Goal: Task Accomplishment & Management: Complete application form

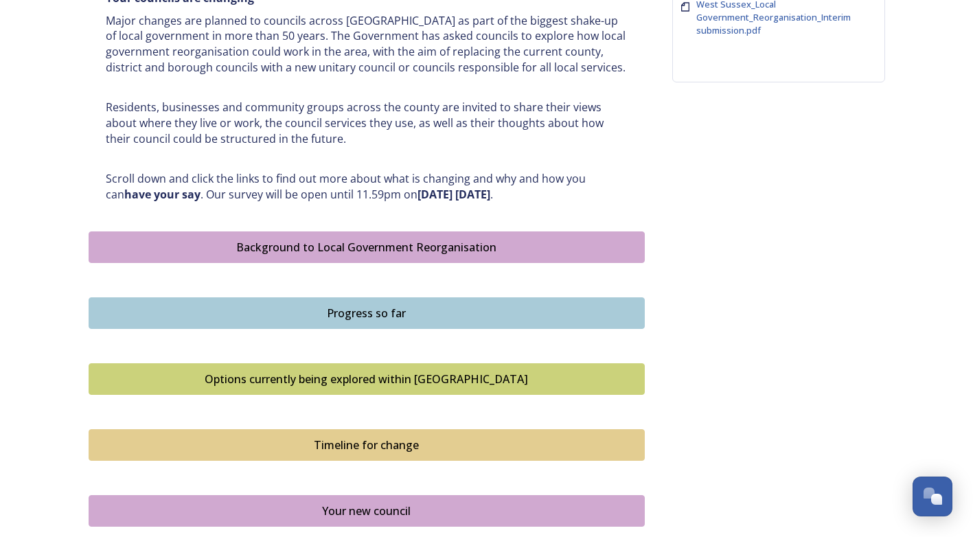
scroll to position [598, 0]
click at [350, 256] on button "Background to Local Government Reorganisation" at bounding box center [367, 248] width 556 height 32
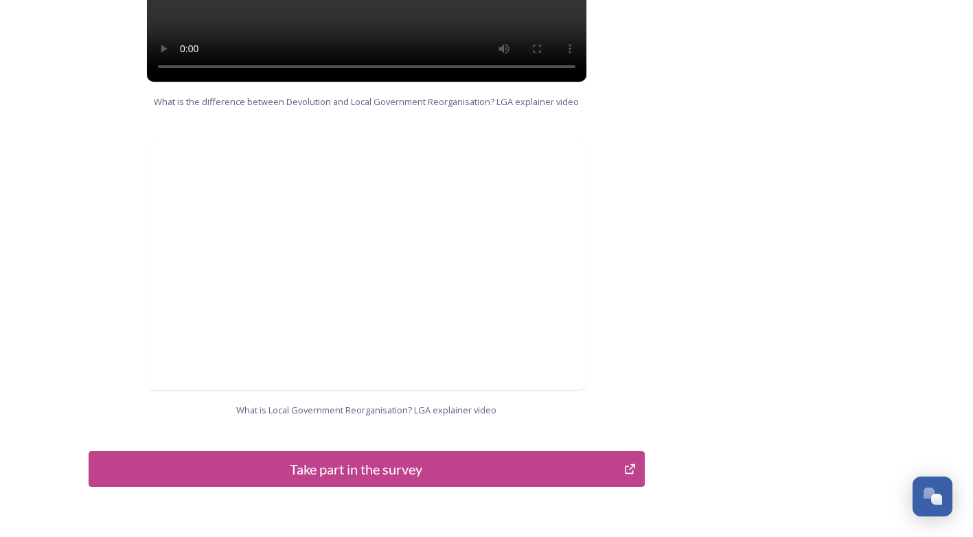
scroll to position [1410, 0]
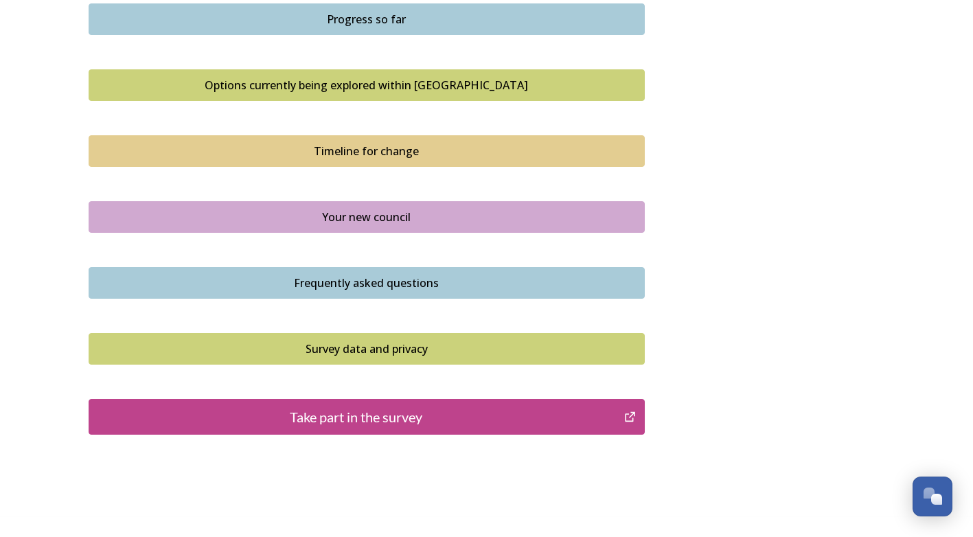
scroll to position [893, 0]
click at [418, 408] on div "Take part in the survey" at bounding box center [356, 416] width 521 height 21
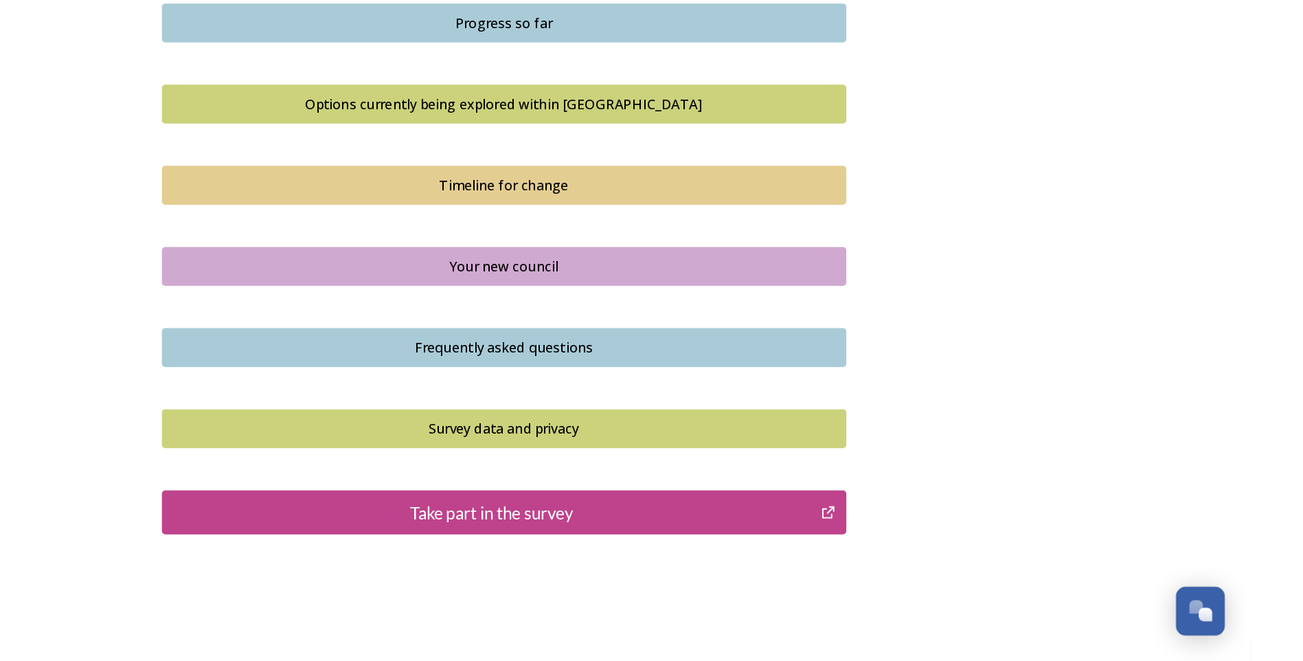
scroll to position [817, 0]
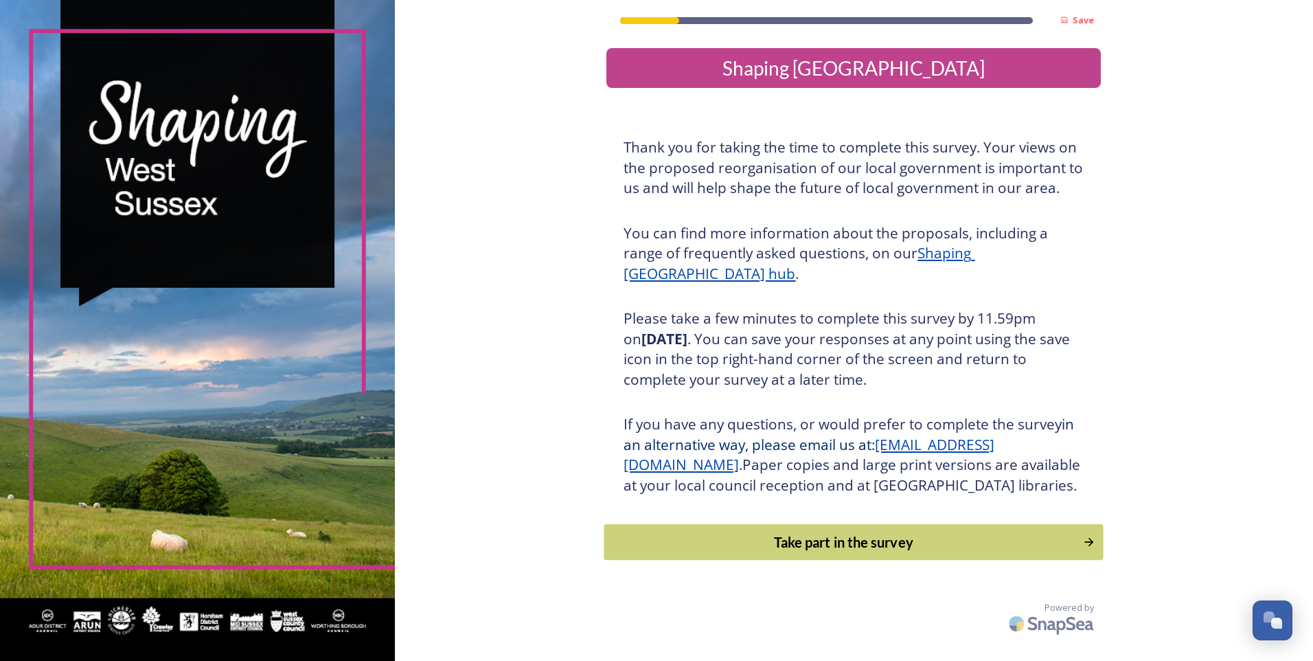
click at [833, 536] on button "Take part in the survey" at bounding box center [853, 542] width 499 height 36
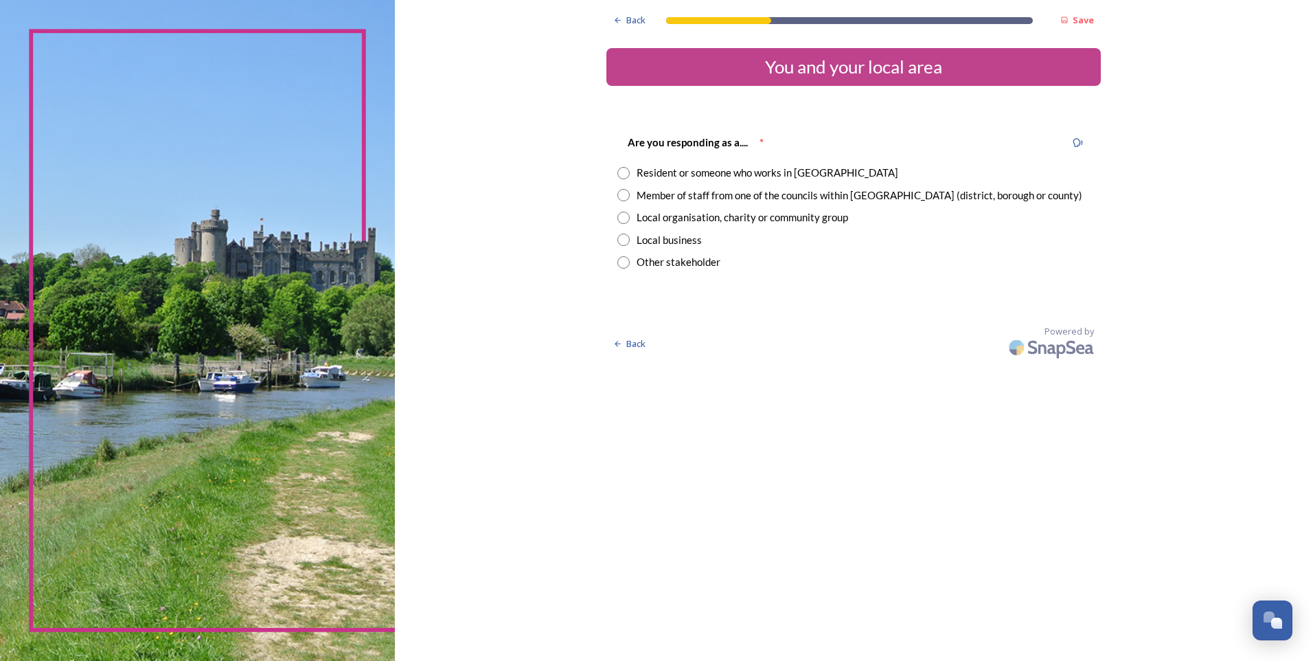
click at [703, 169] on div "Resident or someone who works in West Sussex" at bounding box center [768, 173] width 262 height 16
radio input "true"
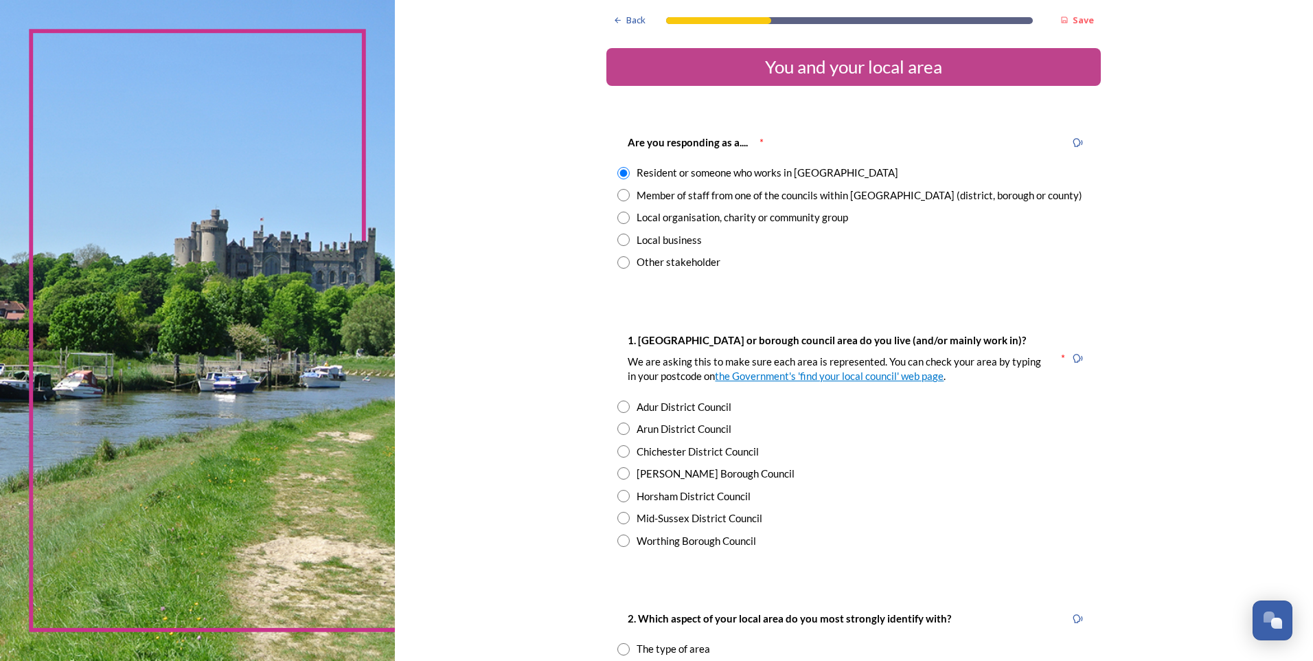
click at [661, 454] on div "Chichester District Council" at bounding box center [698, 452] width 122 height 16
radio input "true"
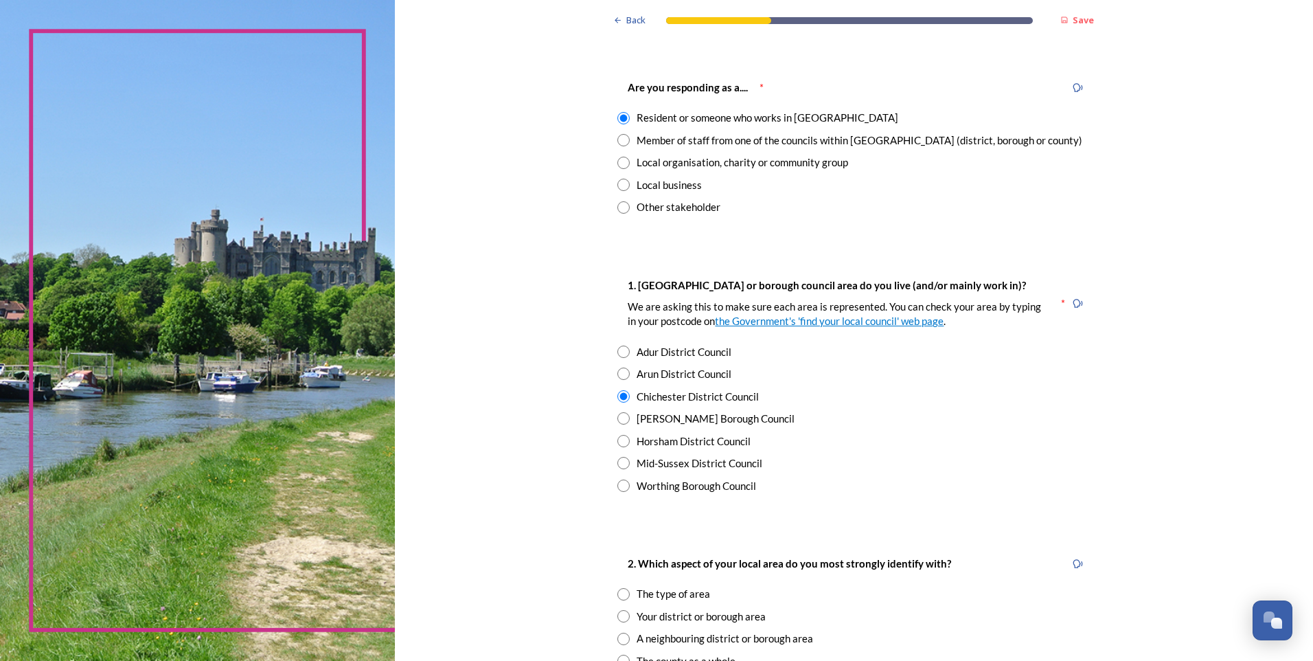
scroll to position [137, 0]
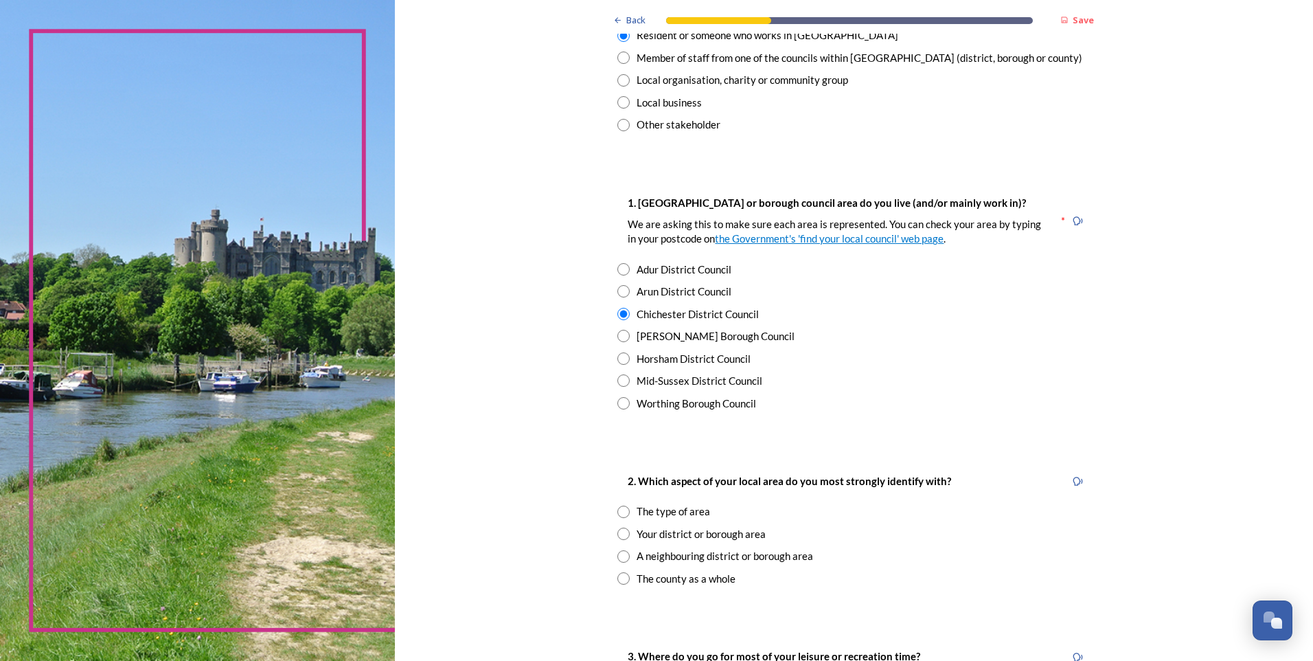
click at [691, 536] on div "Your district or borough area" at bounding box center [701, 534] width 129 height 16
radio input "true"
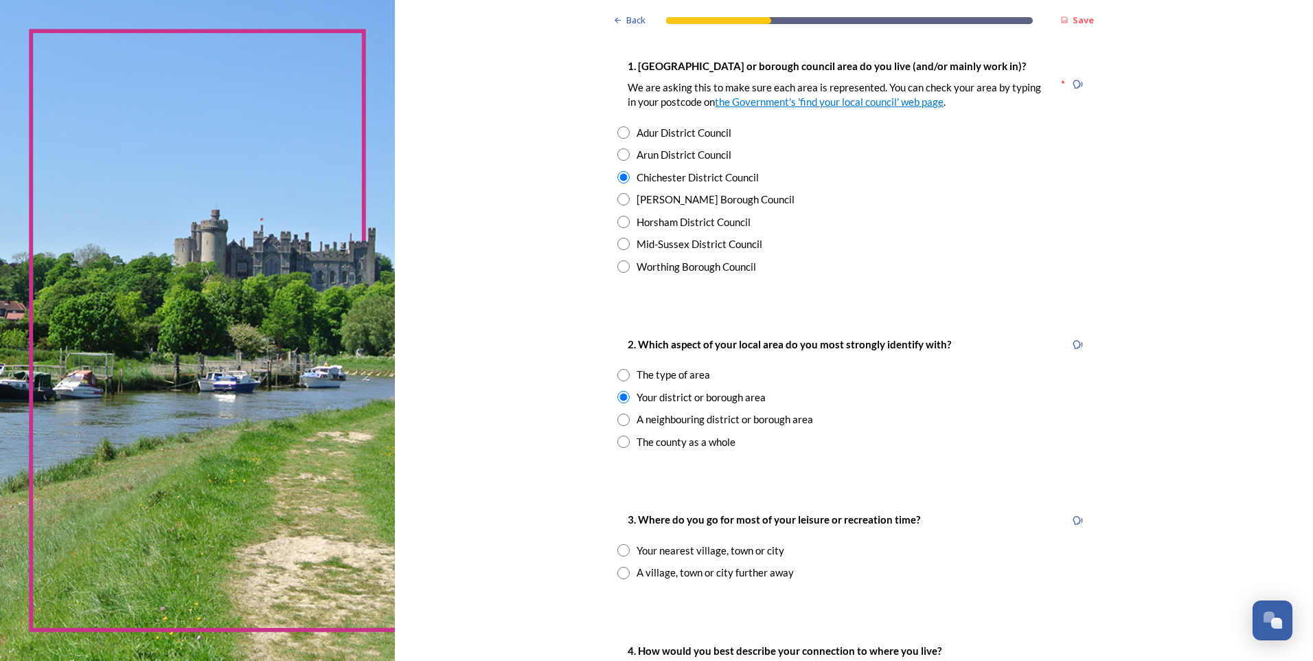
scroll to position [275, 0]
click at [736, 536] on div "Your nearest village, town or city" at bounding box center [711, 550] width 148 height 16
radio input "true"
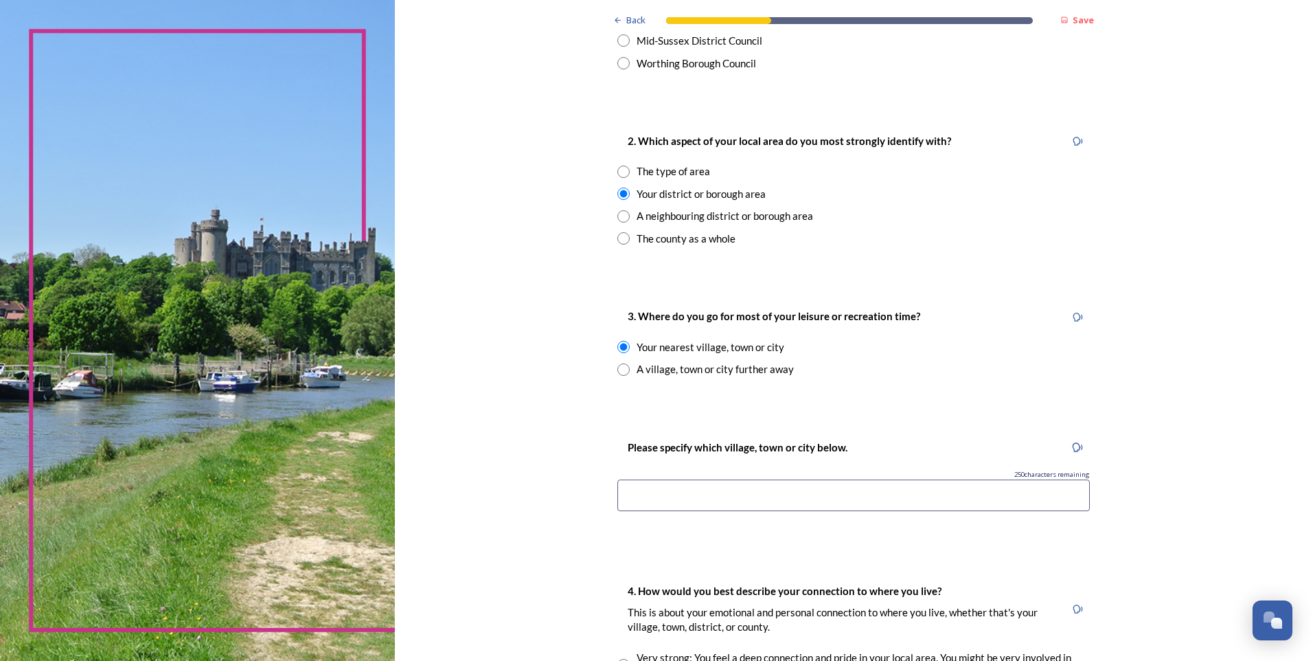
scroll to position [481, 0]
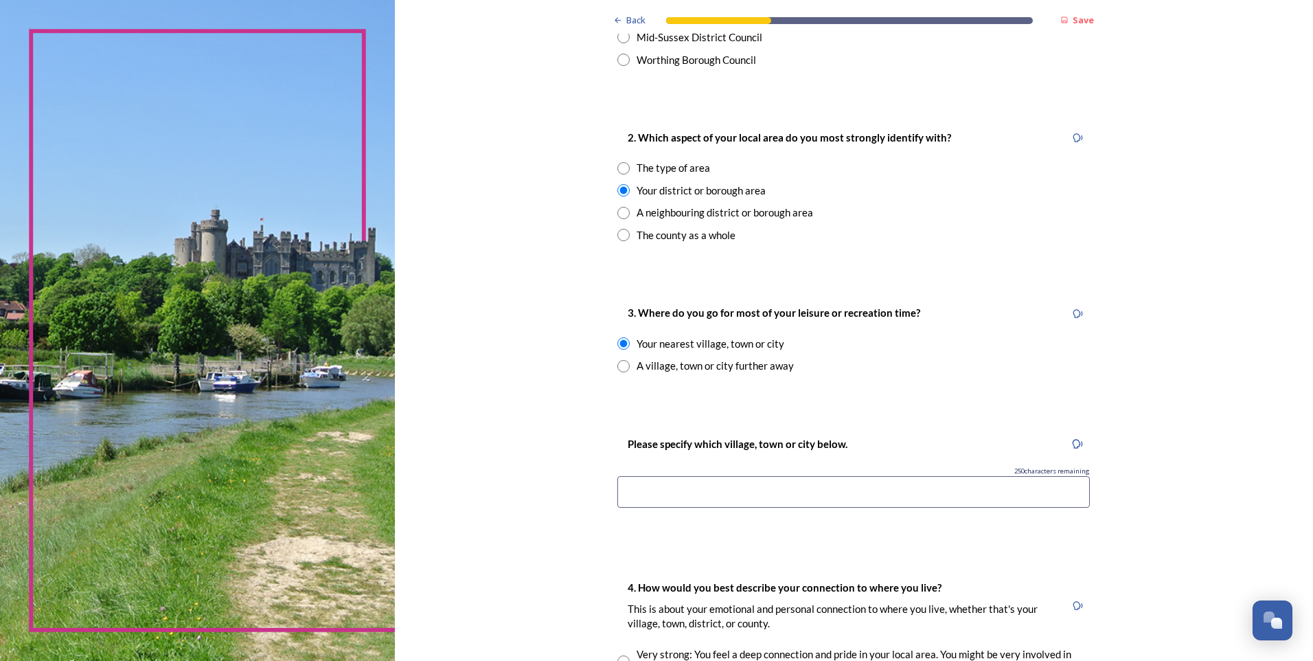
click at [833, 499] on input at bounding box center [854, 492] width 473 height 32
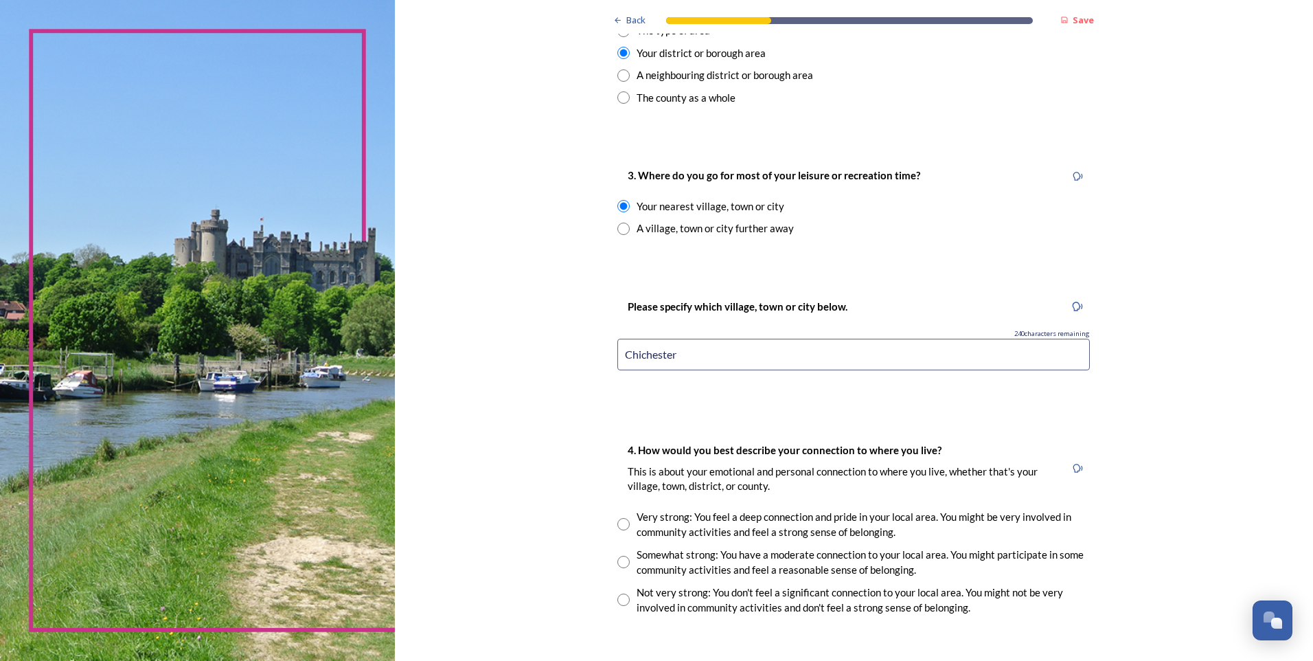
scroll to position [756, 0]
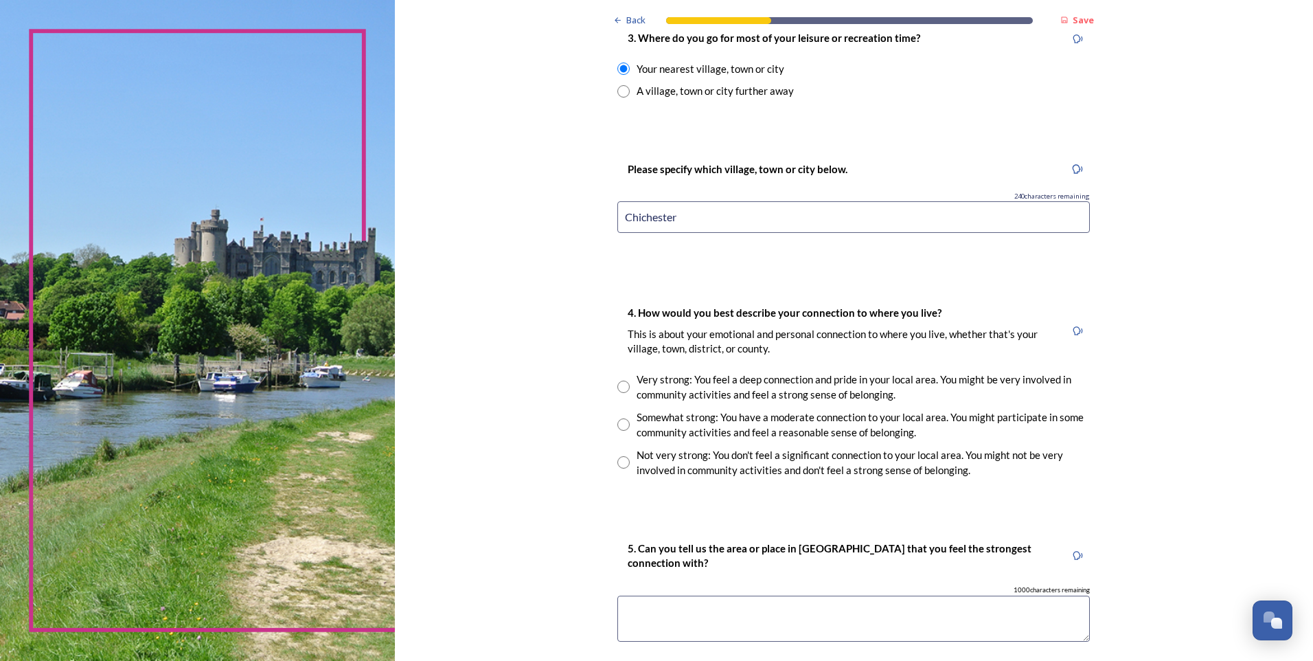
type input "Chichester"
click at [774, 426] on div "Somewhat strong: You have a moderate connection to your local area. You might p…" at bounding box center [863, 424] width 453 height 31
radio input "true"
click at [835, 536] on textarea at bounding box center [854, 619] width 473 height 46
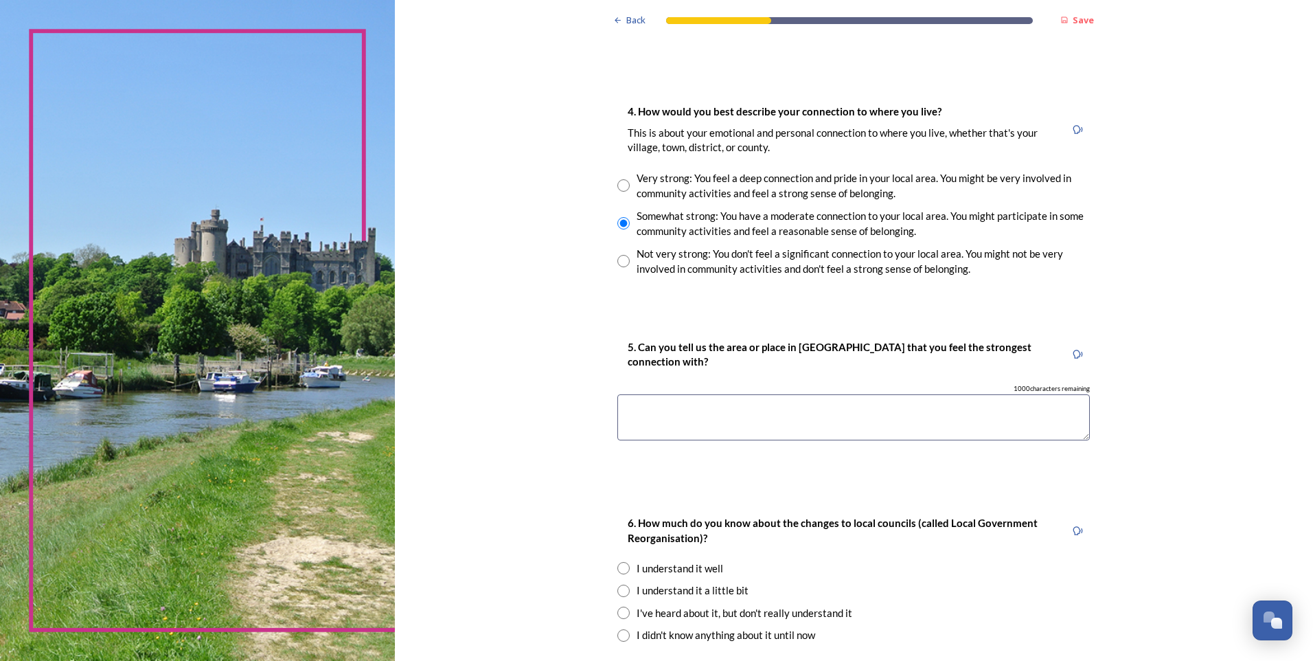
scroll to position [1099, 0]
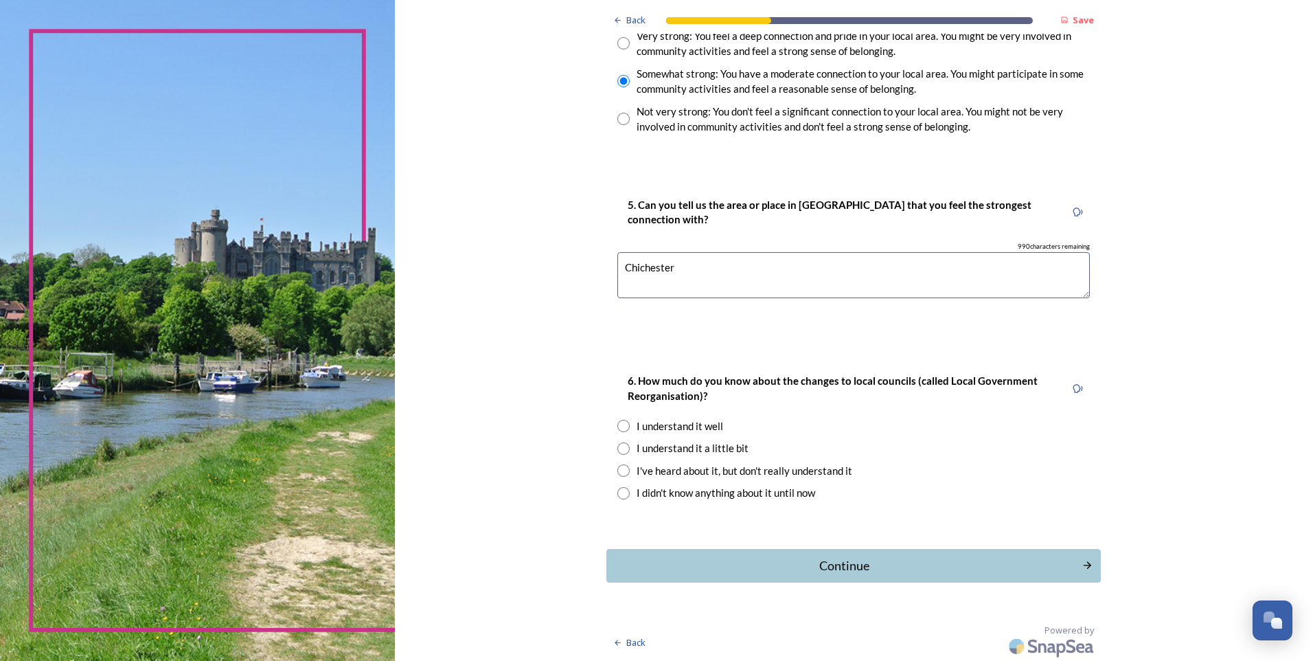
type textarea "Chichester"
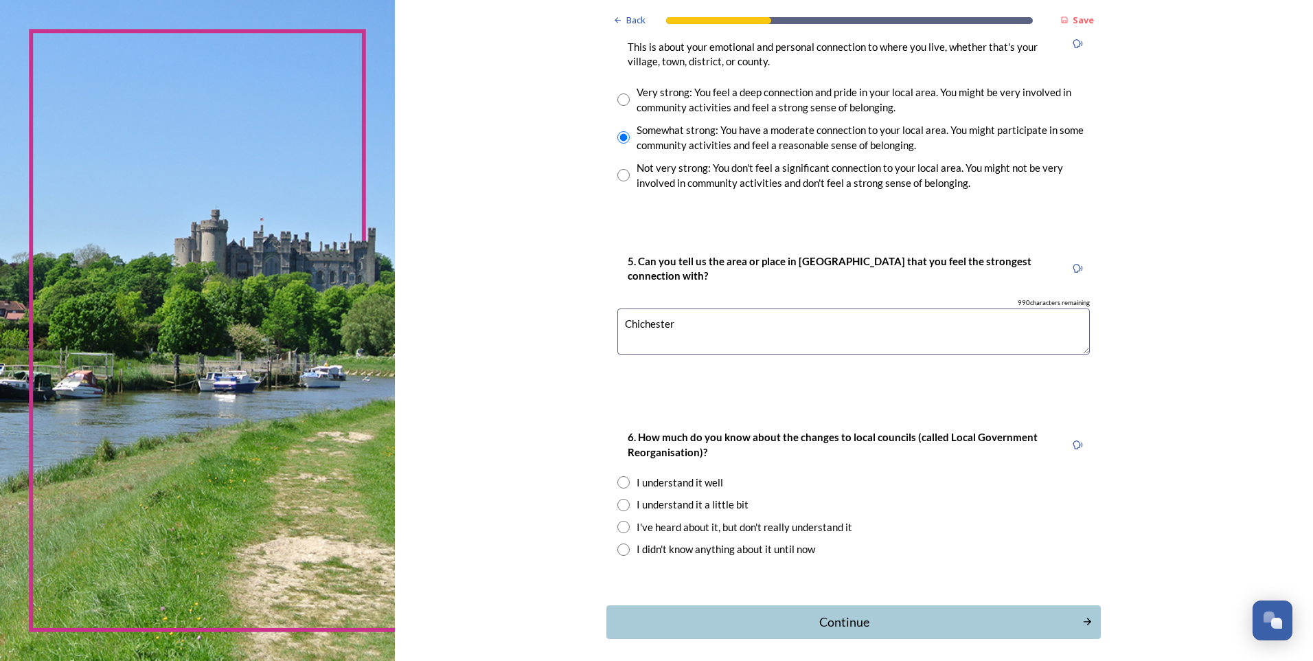
scroll to position [1043, 0]
click at [709, 324] on textarea "Chichester" at bounding box center [854, 331] width 473 height 46
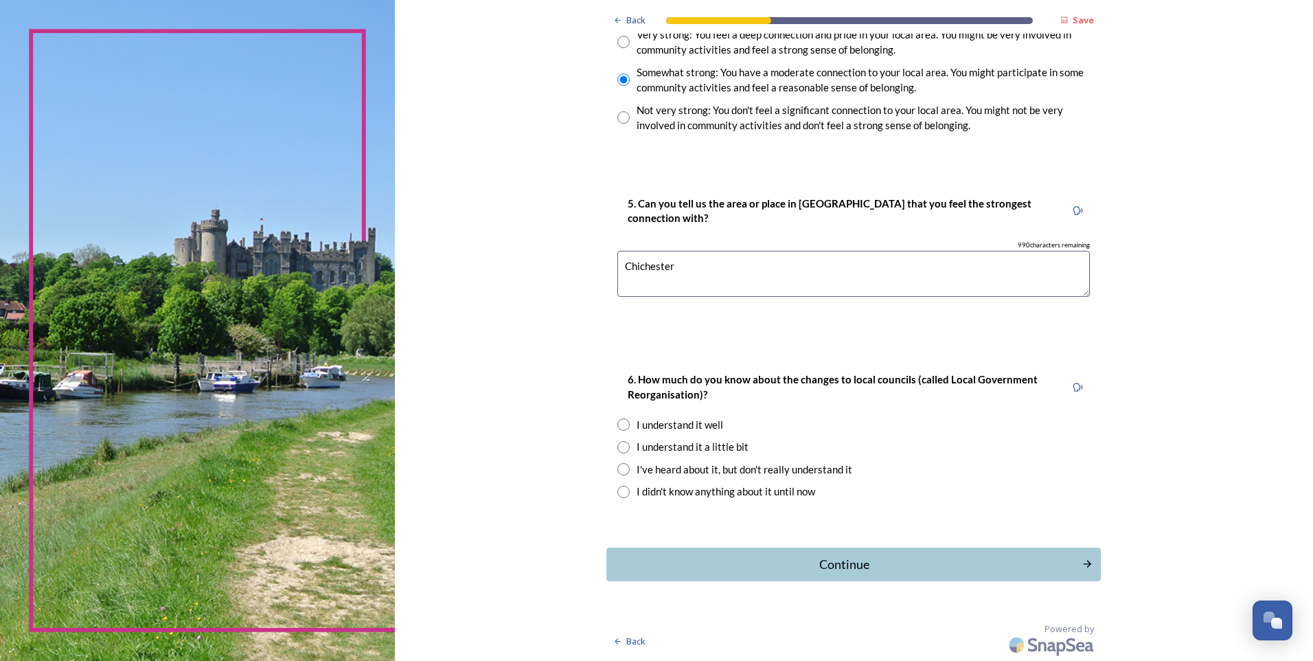
scroll to position [1100, 0]
click at [666, 422] on div "I understand it well" at bounding box center [680, 426] width 87 height 16
click at [666, 455] on div "6. How much do you know about the changes to local councils (called Local Gover…" at bounding box center [854, 436] width 495 height 156
click at [666, 449] on div "I understand it a little bit" at bounding box center [693, 448] width 112 height 16
radio input "false"
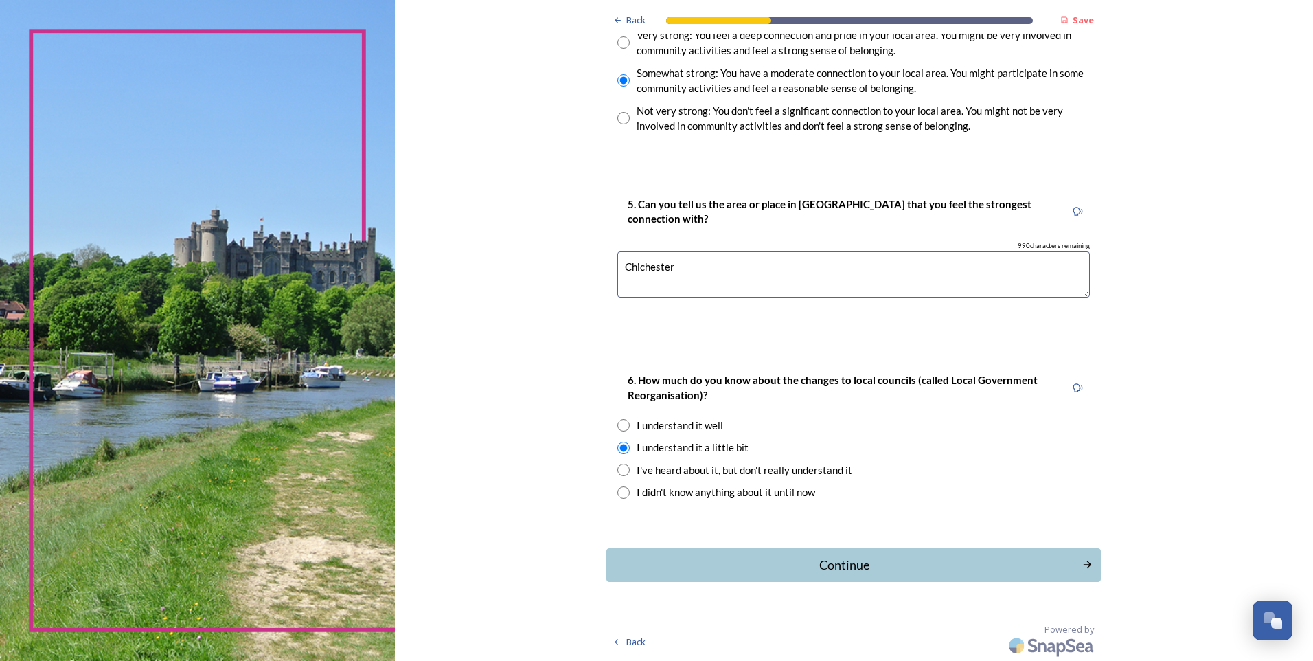
click at [691, 479] on div "6. How much do you know about the changes to local councils (called Local Gover…" at bounding box center [854, 436] width 495 height 156
drag, startPoint x: 691, startPoint y: 479, endPoint x: 692, endPoint y: 471, distance: 7.6
click at [692, 471] on div "I've heard about it, but don't really understand it" at bounding box center [745, 470] width 216 height 16
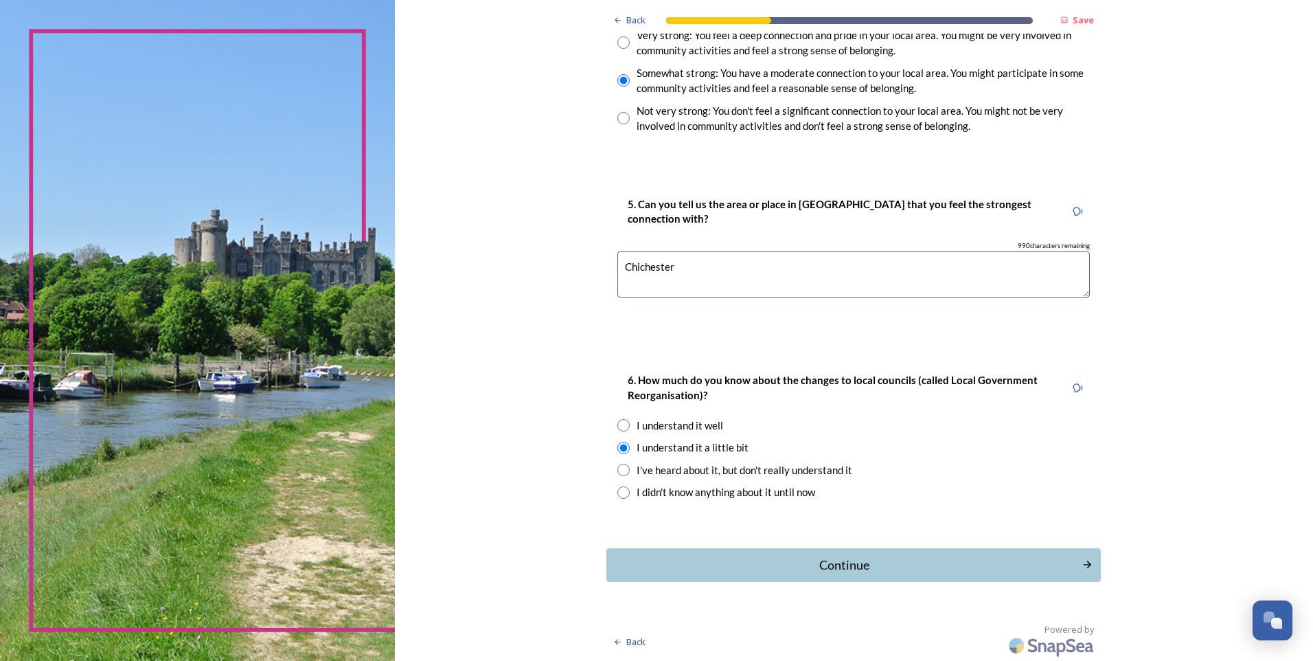
radio input "false"
radio input "true"
click at [622, 458] on div "6. How much do you know about the changes to local councils (called Local Gover…" at bounding box center [854, 436] width 495 height 156
click at [620, 454] on div "I understand it a little bit" at bounding box center [854, 448] width 473 height 16
radio input "true"
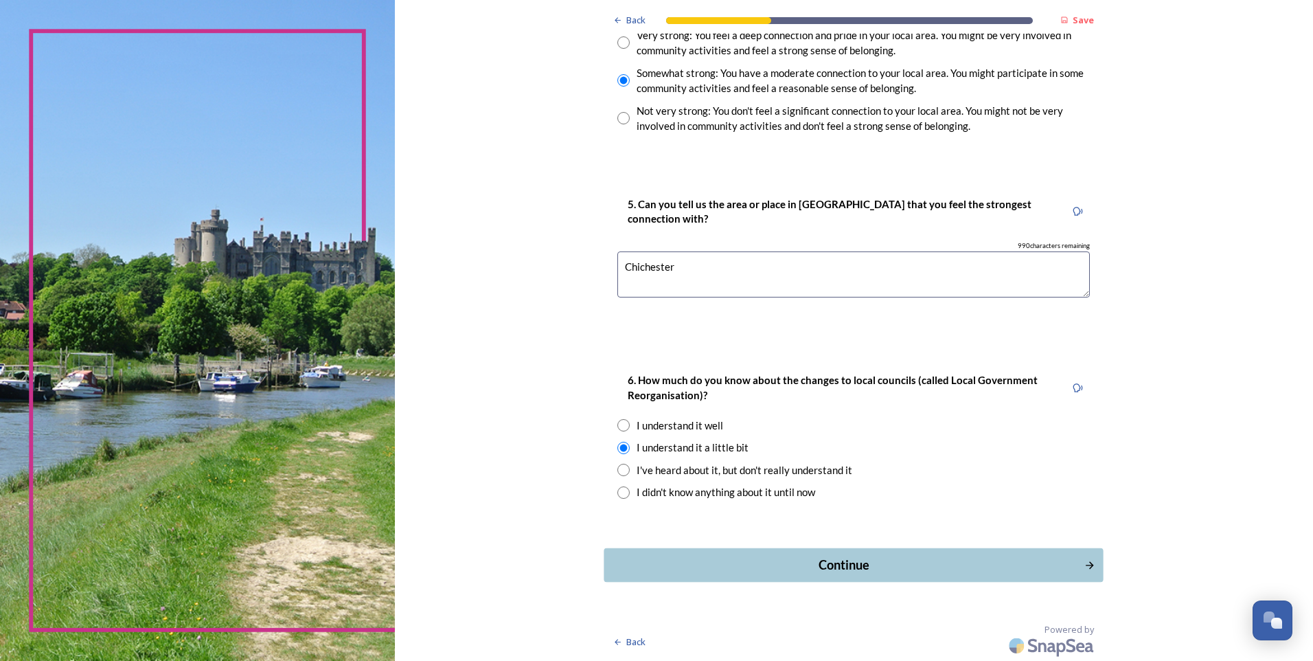
click at [805, 536] on div "Continue" at bounding box center [844, 565] width 465 height 19
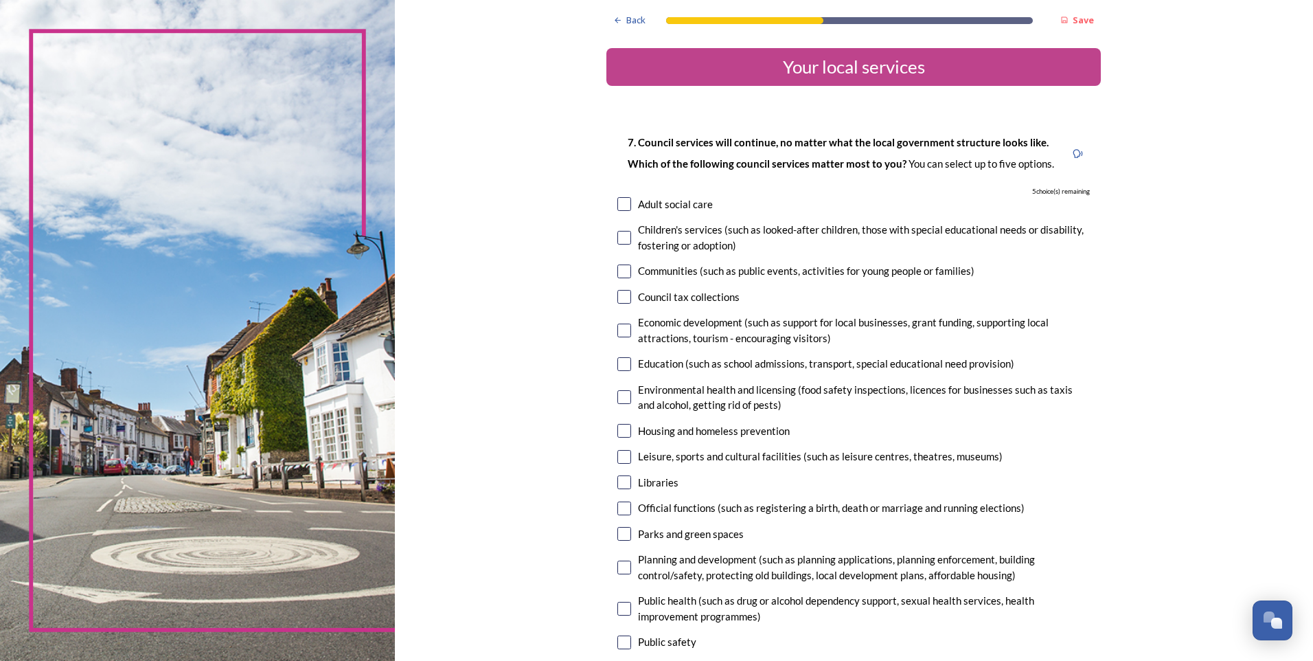
click at [624, 236] on input "checkbox" at bounding box center [625, 238] width 14 height 14
checkbox input "true"
click at [624, 275] on input "checkbox" at bounding box center [625, 271] width 14 height 14
checkbox input "true"
click at [622, 298] on input "checkbox" at bounding box center [625, 297] width 14 height 14
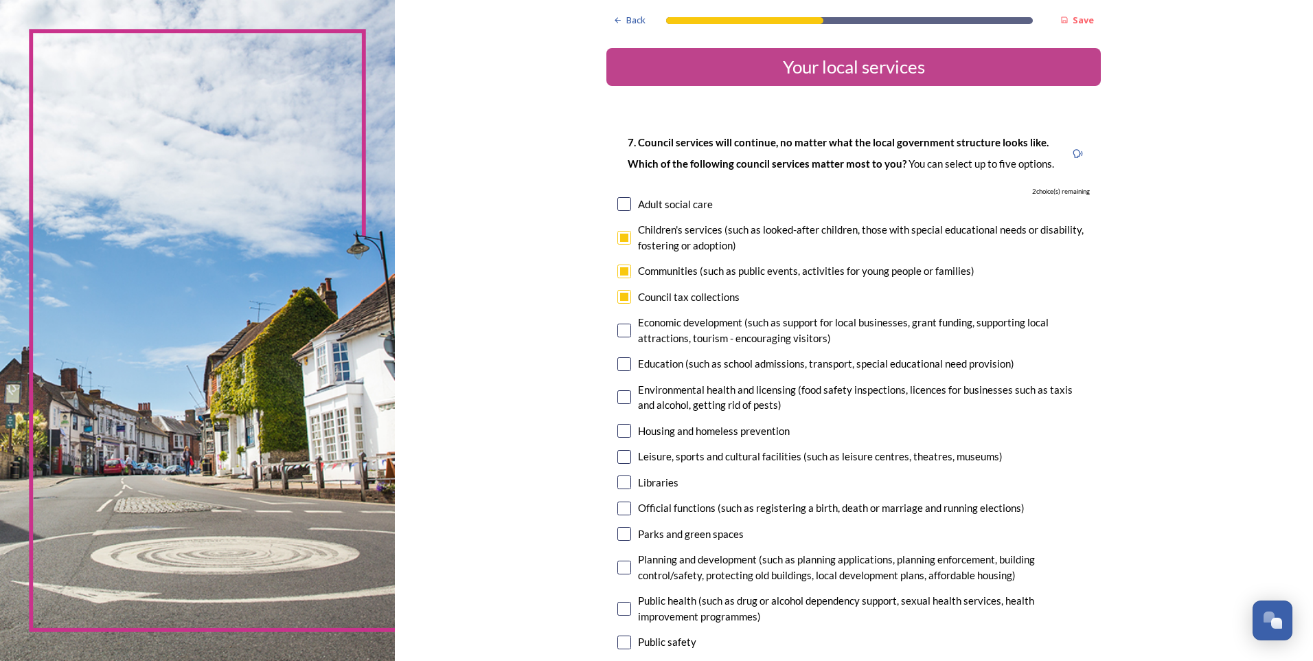
click at [620, 297] on input "checkbox" at bounding box center [625, 297] width 14 height 14
checkbox input "false"
click at [622, 360] on input "checkbox" at bounding box center [625, 364] width 14 height 14
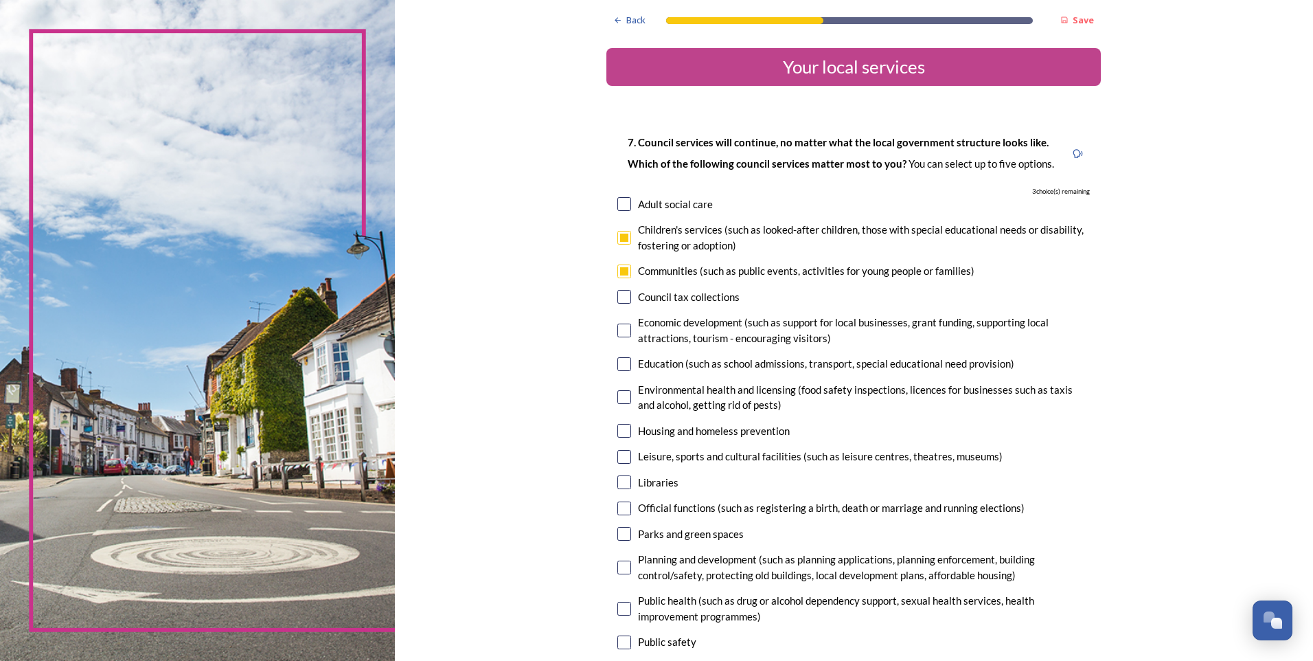
checkbox input "true"
click at [619, 453] on input "checkbox" at bounding box center [625, 457] width 14 height 14
checkbox input "true"
drag, startPoint x: 591, startPoint y: 519, endPoint x: 604, endPoint y: 488, distance: 33.6
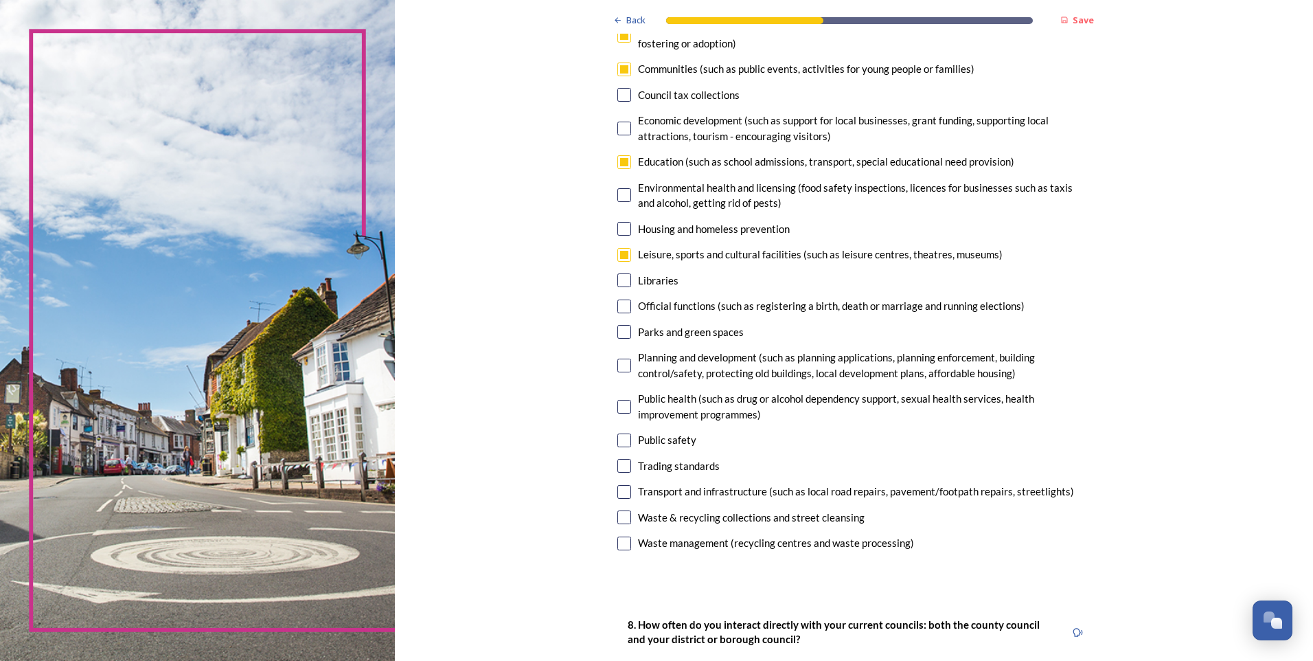
scroll to position [481, 0]
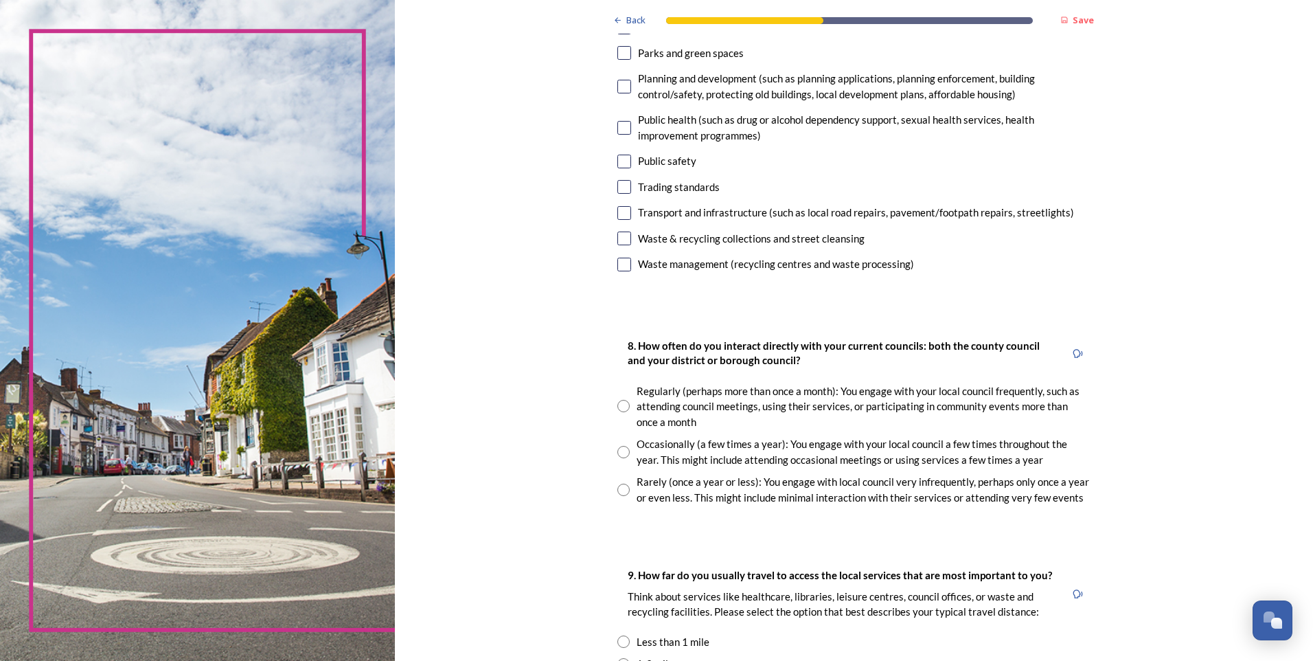
click at [678, 487] on div "Rarely (once a year or less): You engage with local council very infrequently, …" at bounding box center [863, 489] width 453 height 31
radio input "true"
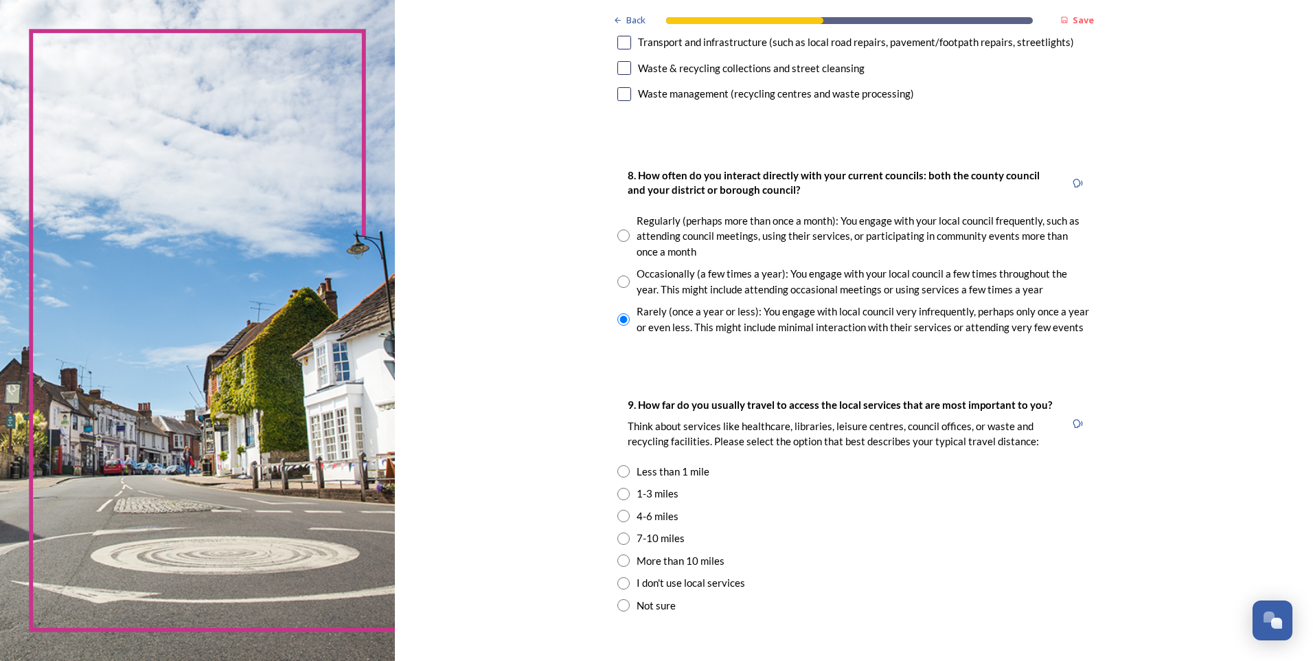
scroll to position [687, 0]
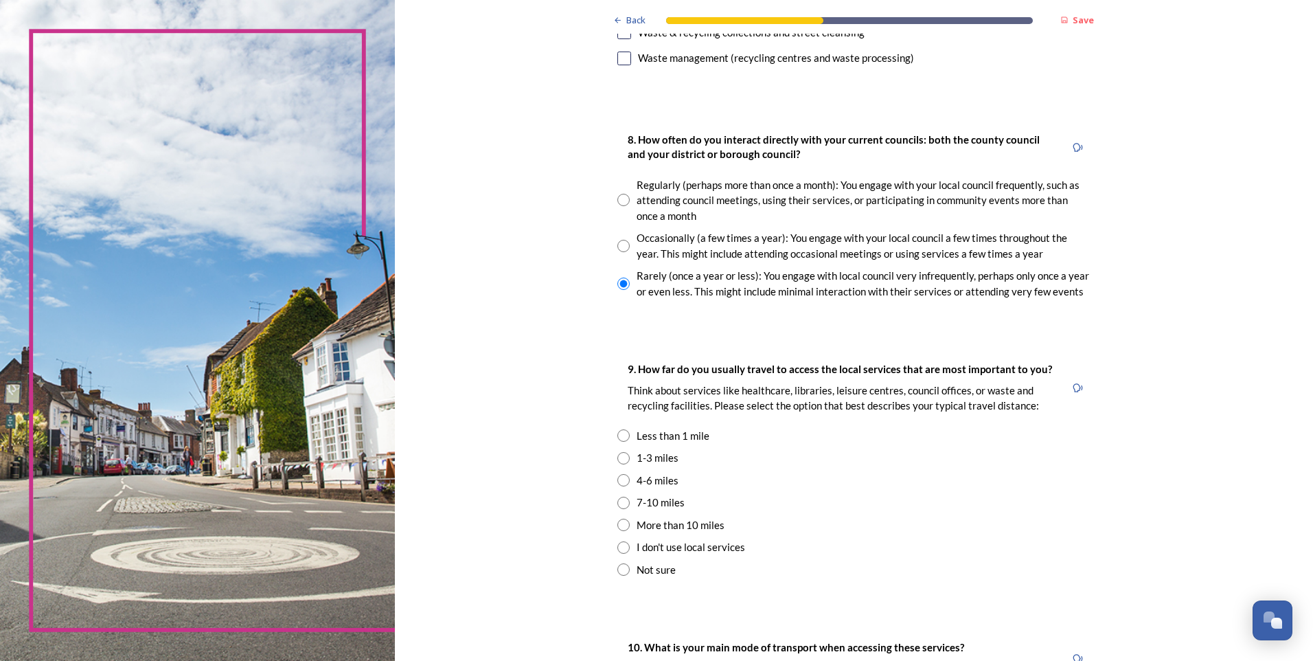
click at [618, 499] on input "radio" at bounding box center [624, 503] width 12 height 12
radio input "true"
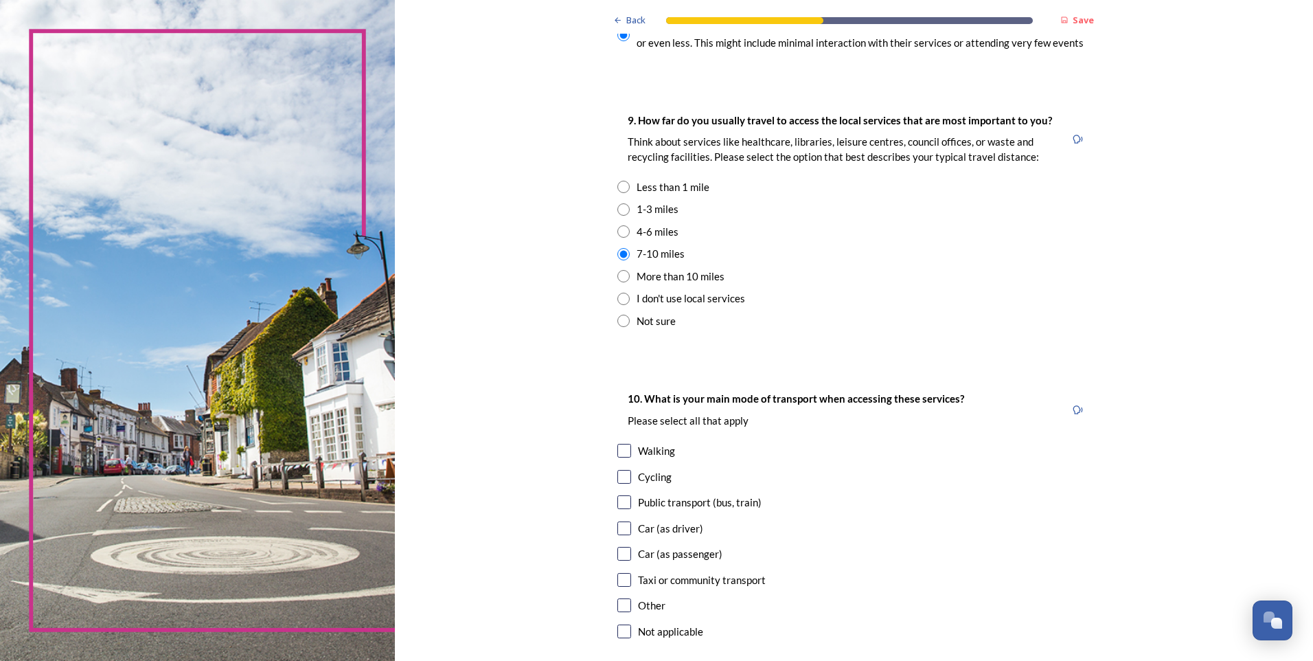
scroll to position [962, 0]
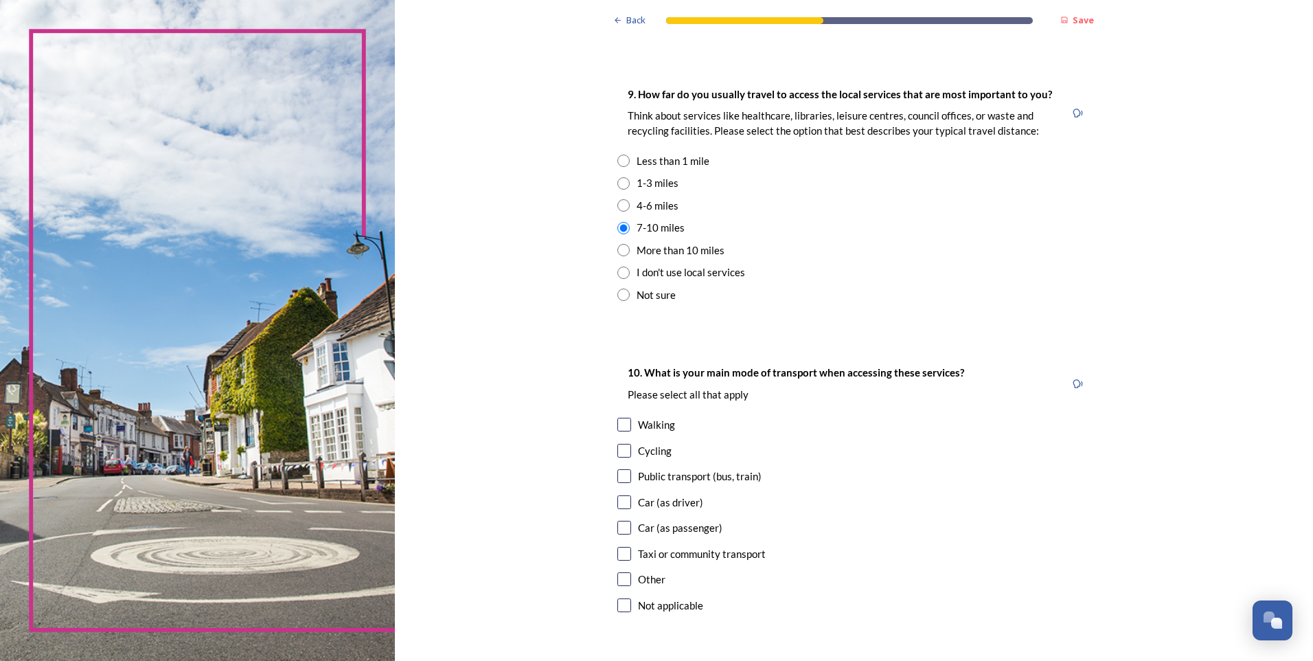
click at [618, 502] on input "checkbox" at bounding box center [625, 502] width 14 height 14
checkbox input "true"
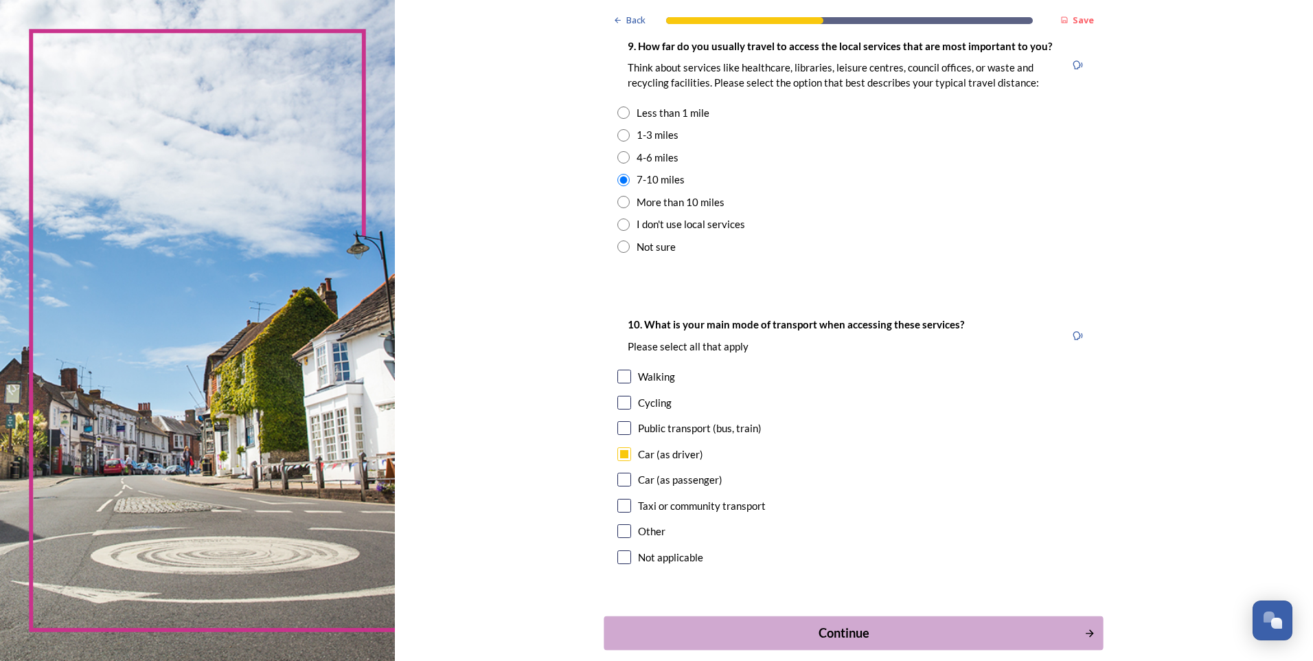
click at [754, 536] on div "Continue" at bounding box center [844, 633] width 465 height 19
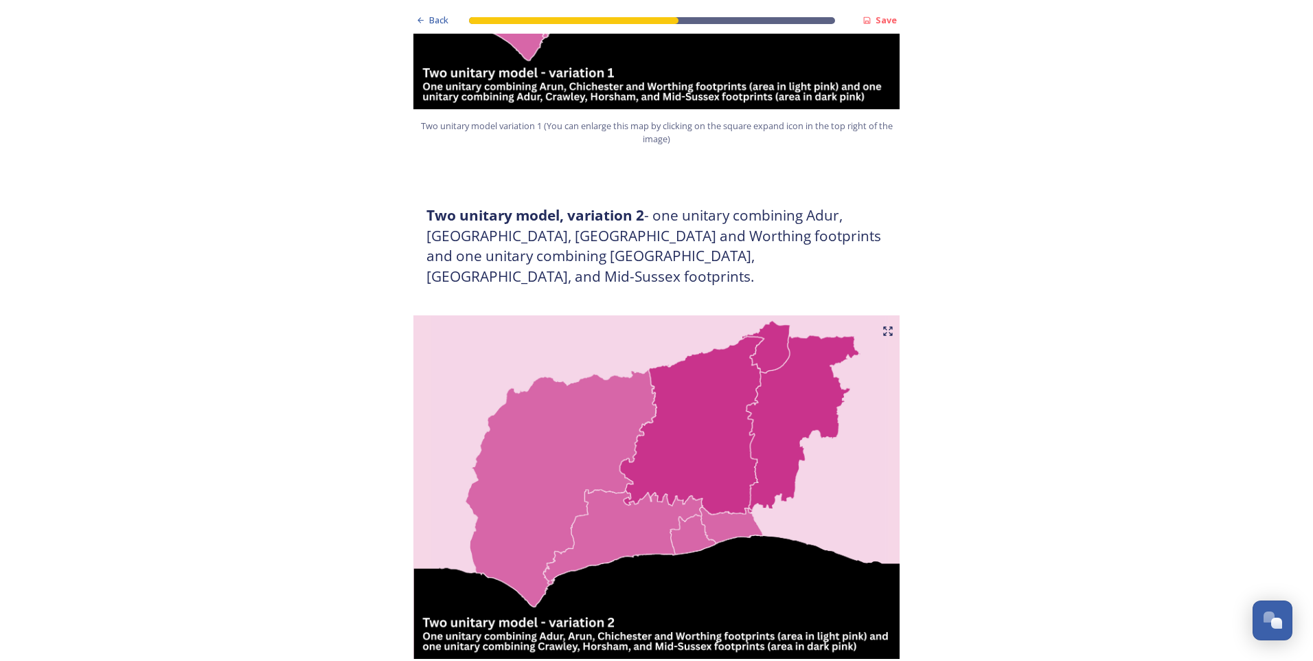
scroll to position [1649, 0]
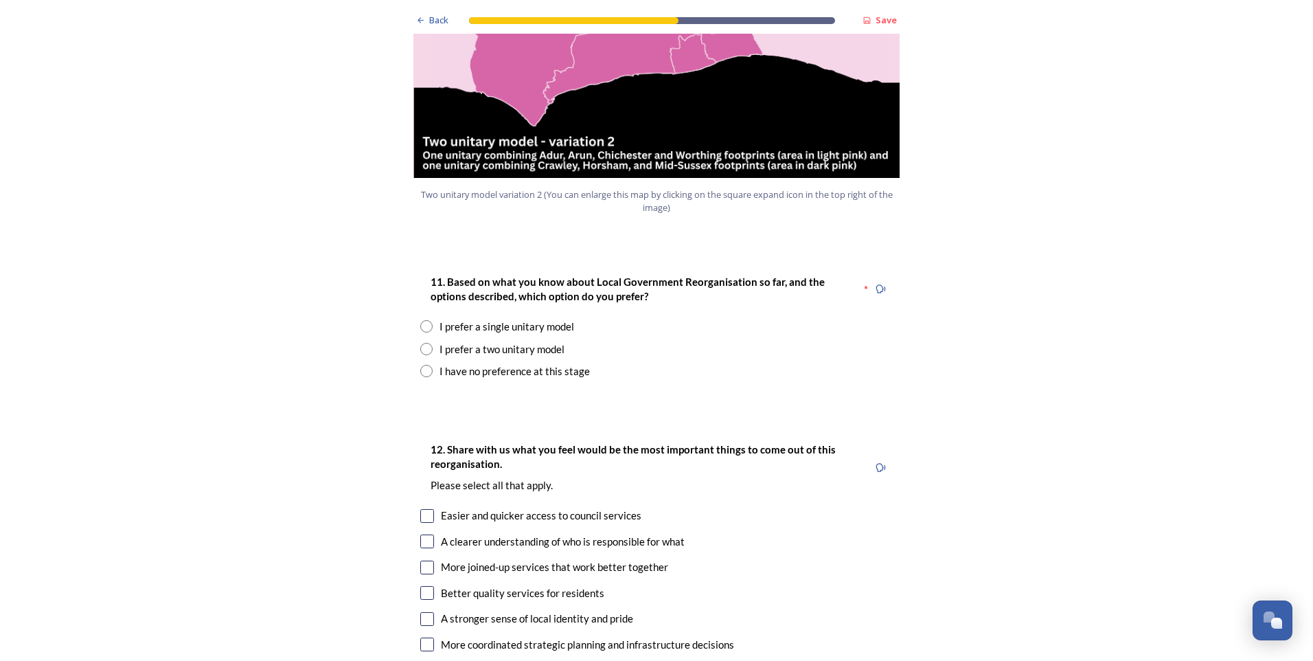
click at [466, 295] on div "11. Based on what you know about Local Government Reorganisation so far, and th…" at bounding box center [656, 326] width 495 height 133
click at [467, 319] on div "I prefer a single unitary model" at bounding box center [507, 327] width 135 height 16
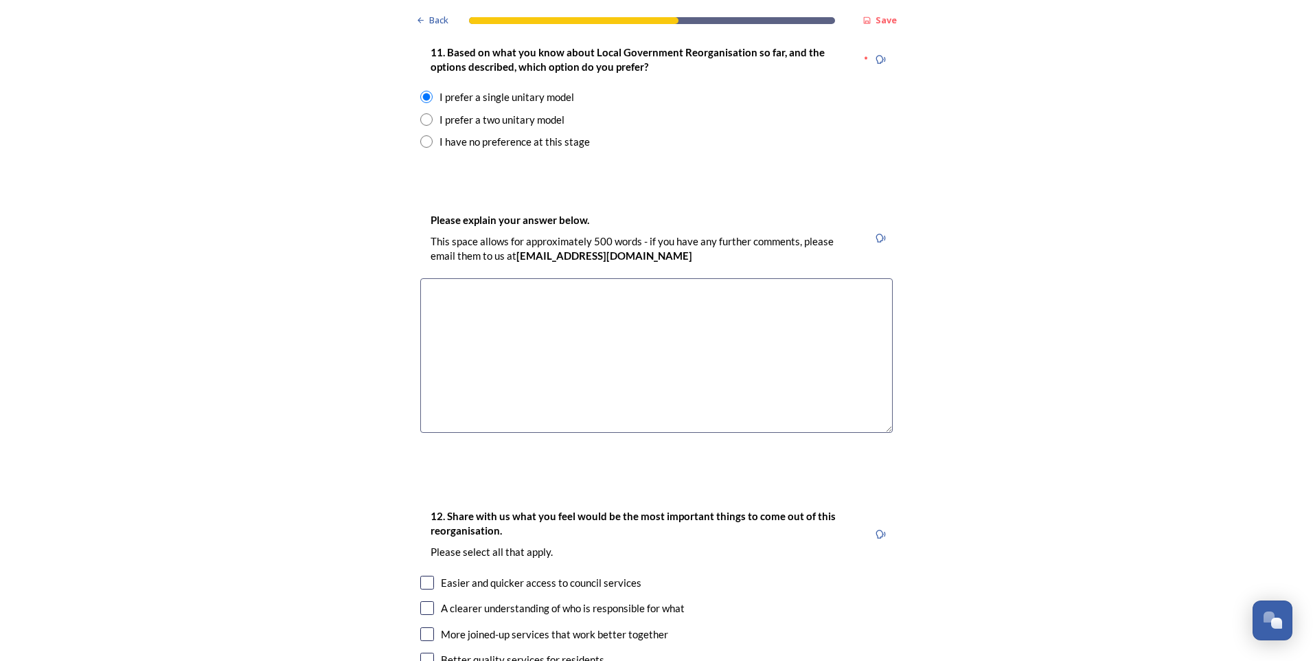
scroll to position [1855, 0]
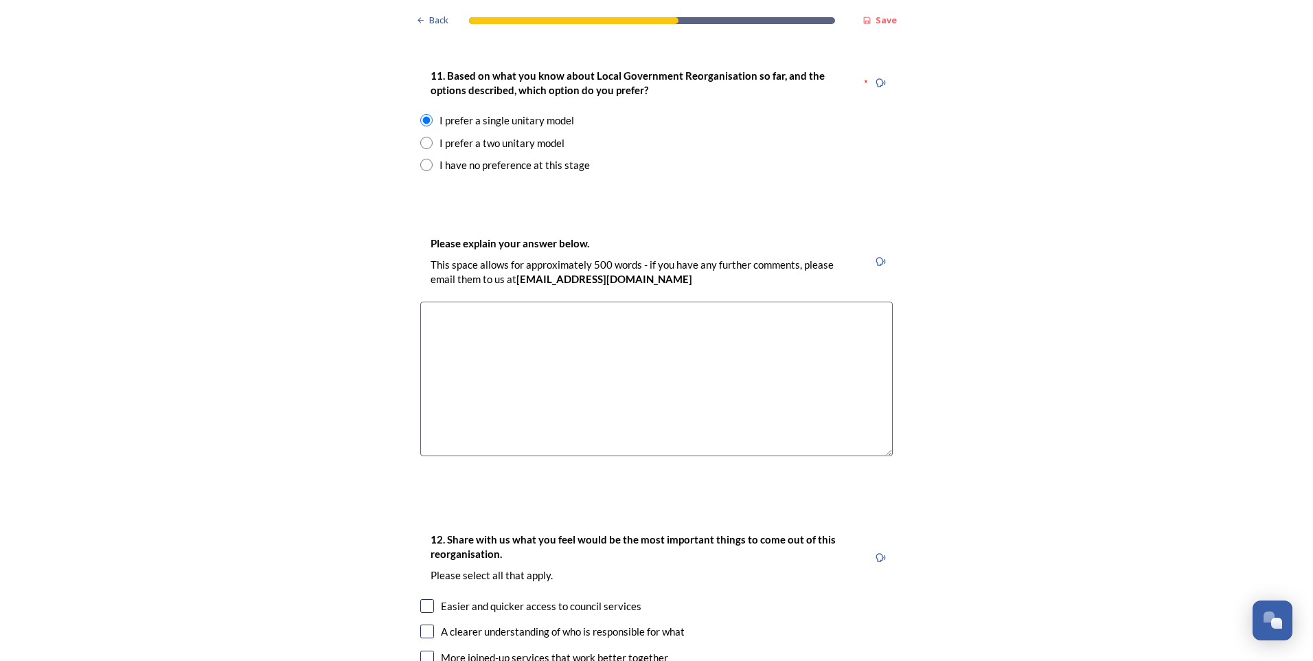
click at [491, 135] on div "I prefer a two unitary model" at bounding box center [502, 143] width 125 height 16
radio input "false"
radio input "true"
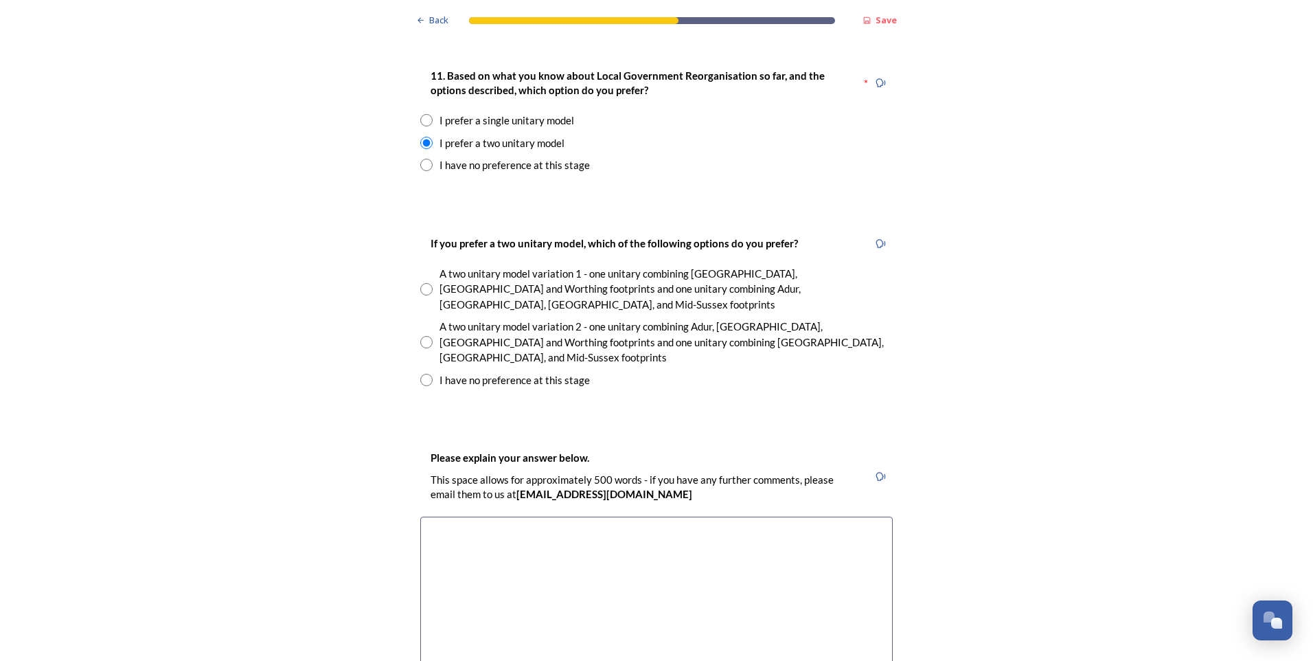
click at [493, 113] on div "I prefer a single unitary model" at bounding box center [507, 121] width 135 height 16
radio input "true"
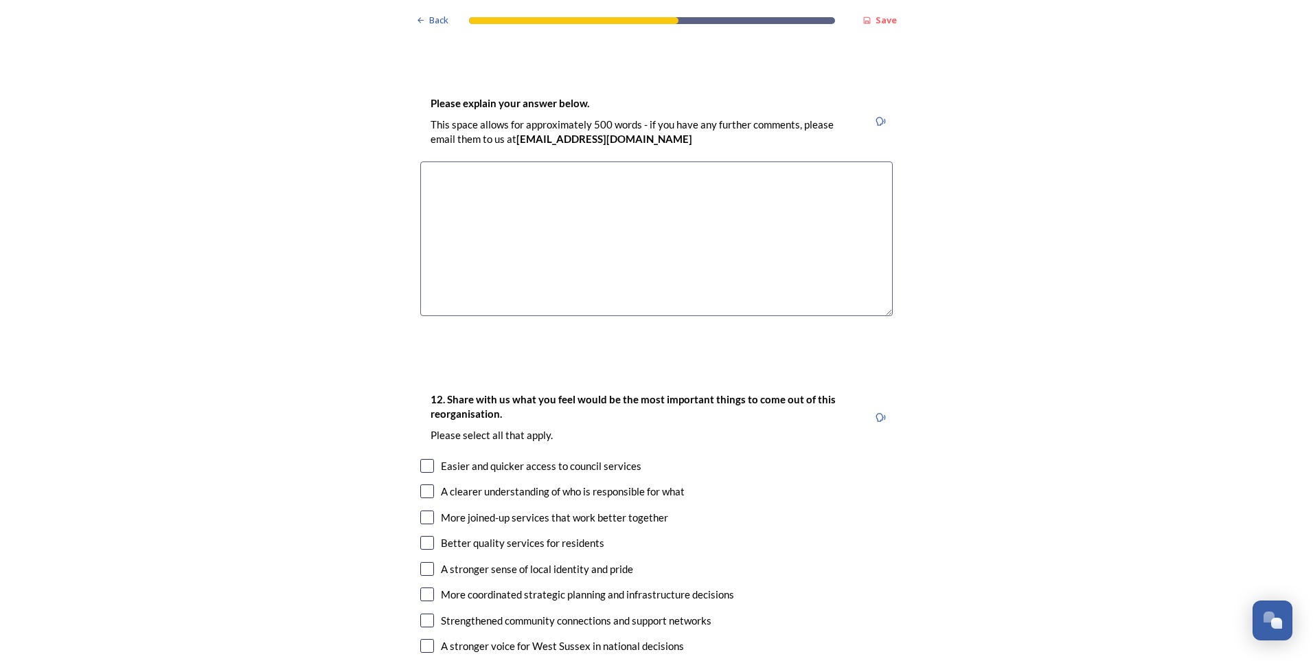
scroll to position [2129, 0]
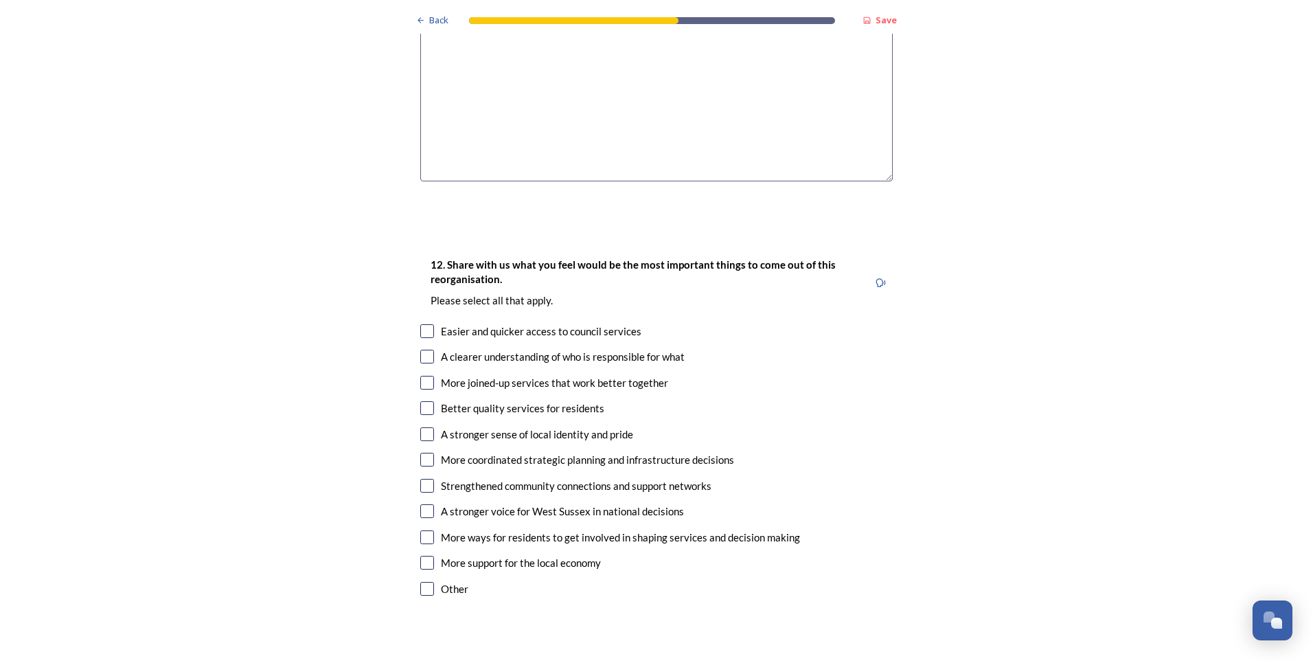
click at [425, 376] on input "checkbox" at bounding box center [427, 383] width 14 height 14
checkbox input "true"
click at [425, 324] on input "checkbox" at bounding box center [427, 331] width 14 height 14
checkbox input "true"
click at [420, 401] on input "checkbox" at bounding box center [427, 408] width 14 height 14
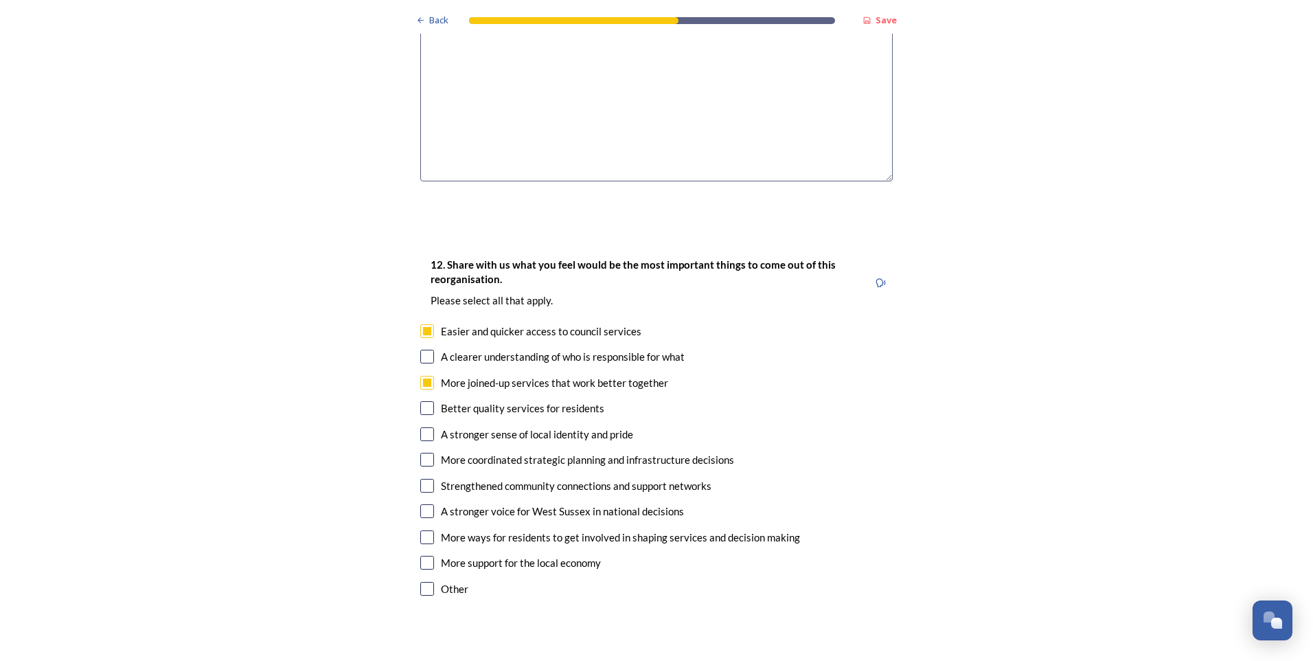
checkbox input "true"
click at [425, 479] on input "checkbox" at bounding box center [427, 486] width 14 height 14
checkbox input "true"
click at [423, 504] on input "checkbox" at bounding box center [427, 511] width 14 height 14
checkbox input "true"
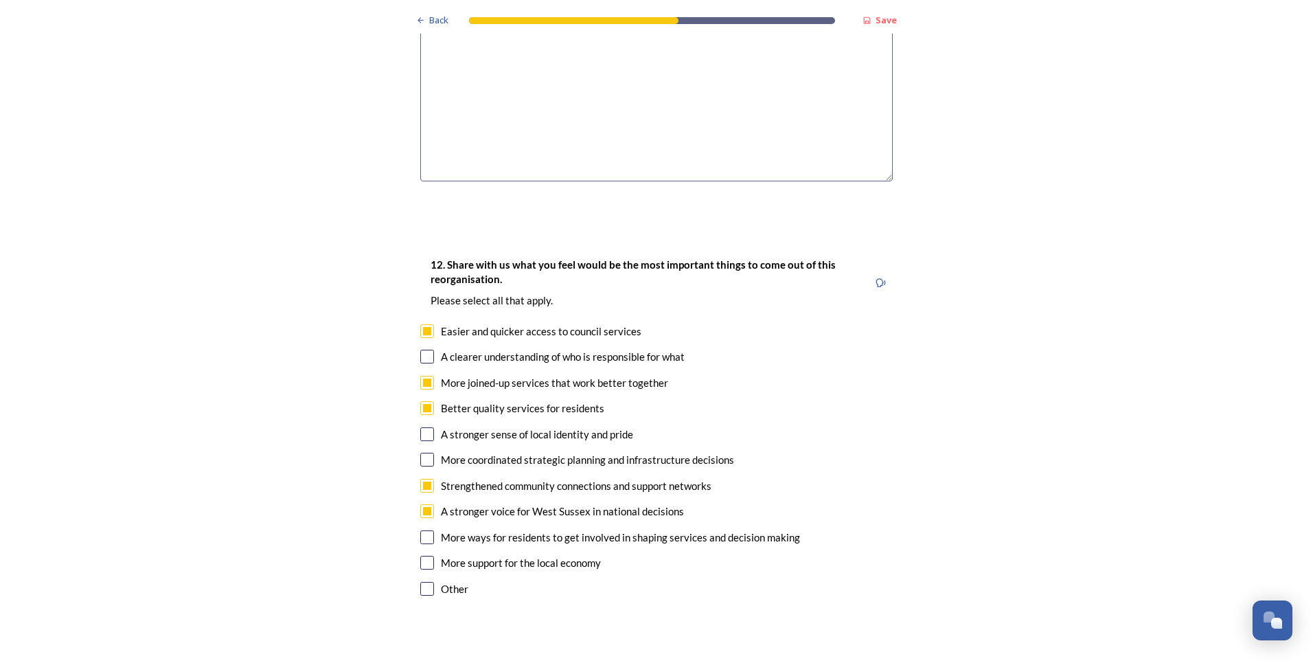
scroll to position [2267, 0]
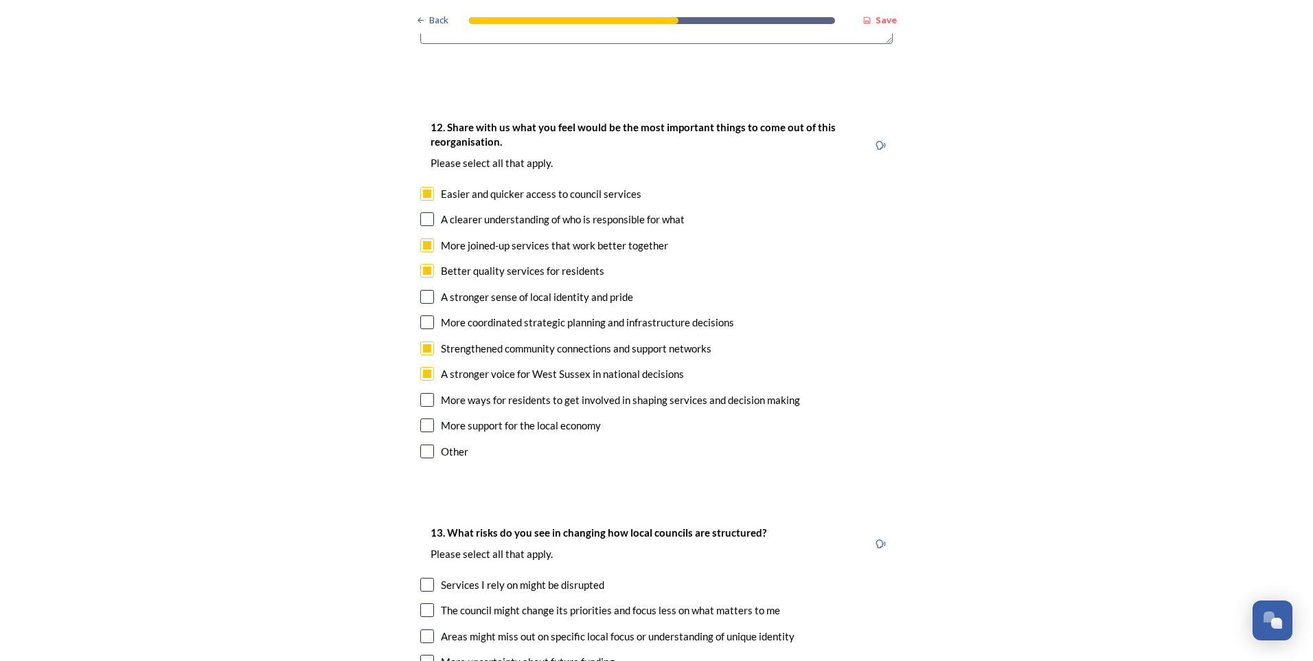
click at [424, 418] on input "checkbox" at bounding box center [427, 425] width 14 height 14
checkbox input "true"
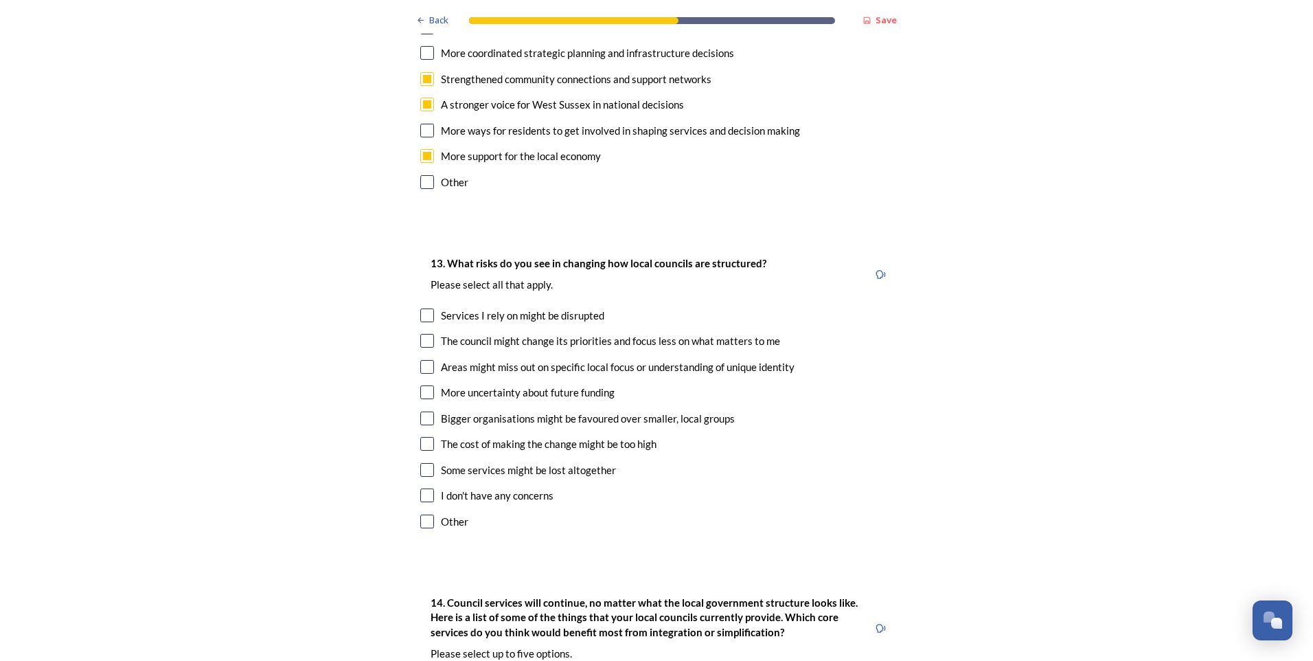
scroll to position [2542, 0]
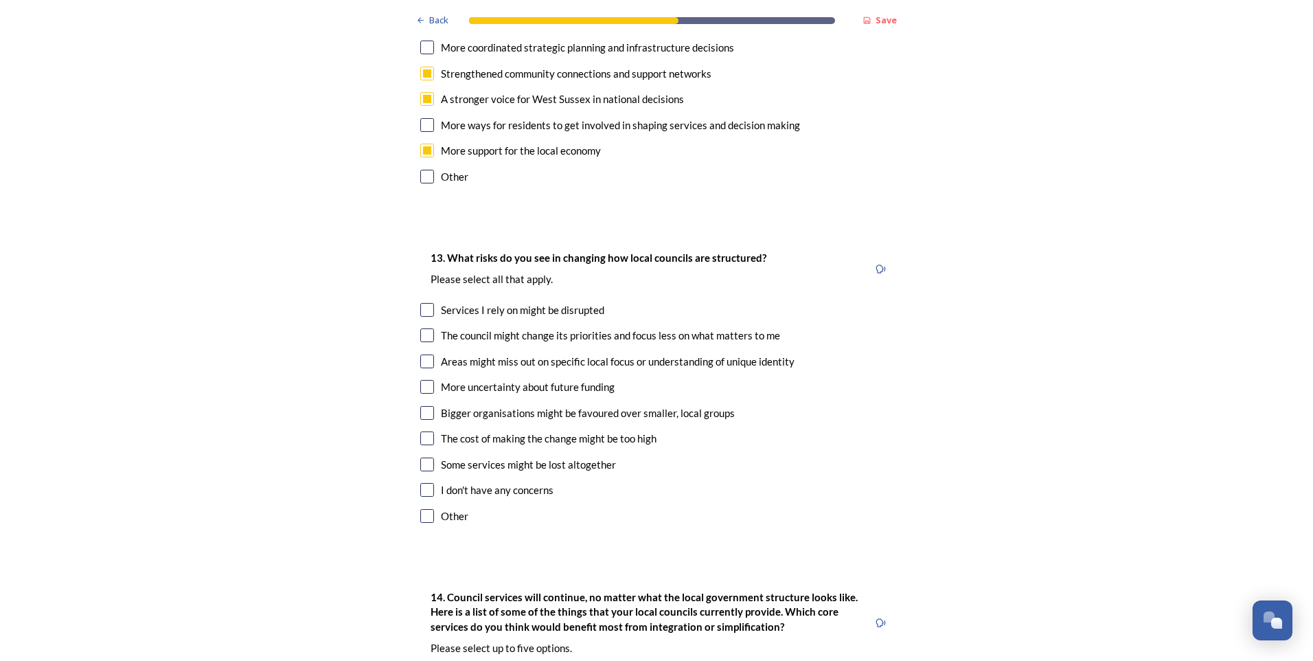
click at [425, 303] on input "checkbox" at bounding box center [427, 310] width 14 height 14
checkbox input "true"
click at [420, 328] on input "checkbox" at bounding box center [427, 335] width 14 height 14
checkbox input "true"
click at [422, 406] on input "checkbox" at bounding box center [427, 413] width 14 height 14
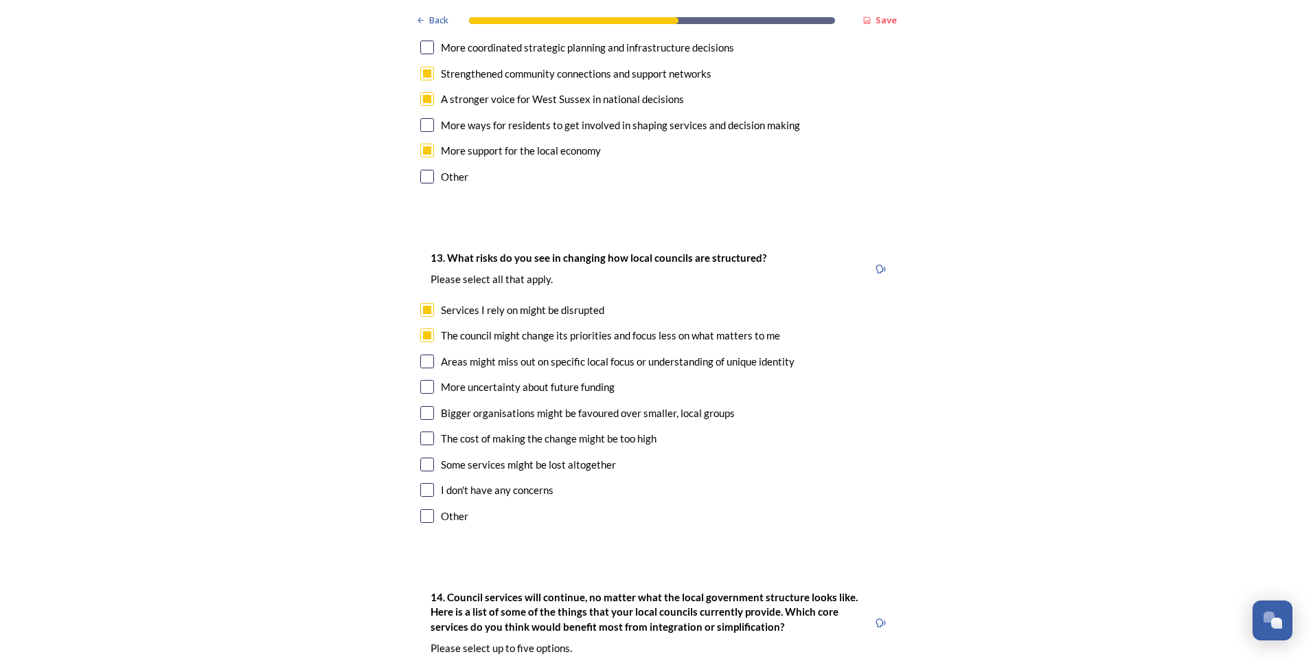
checkbox input "true"
click at [421, 457] on input "checkbox" at bounding box center [427, 464] width 14 height 14
checkbox input "true"
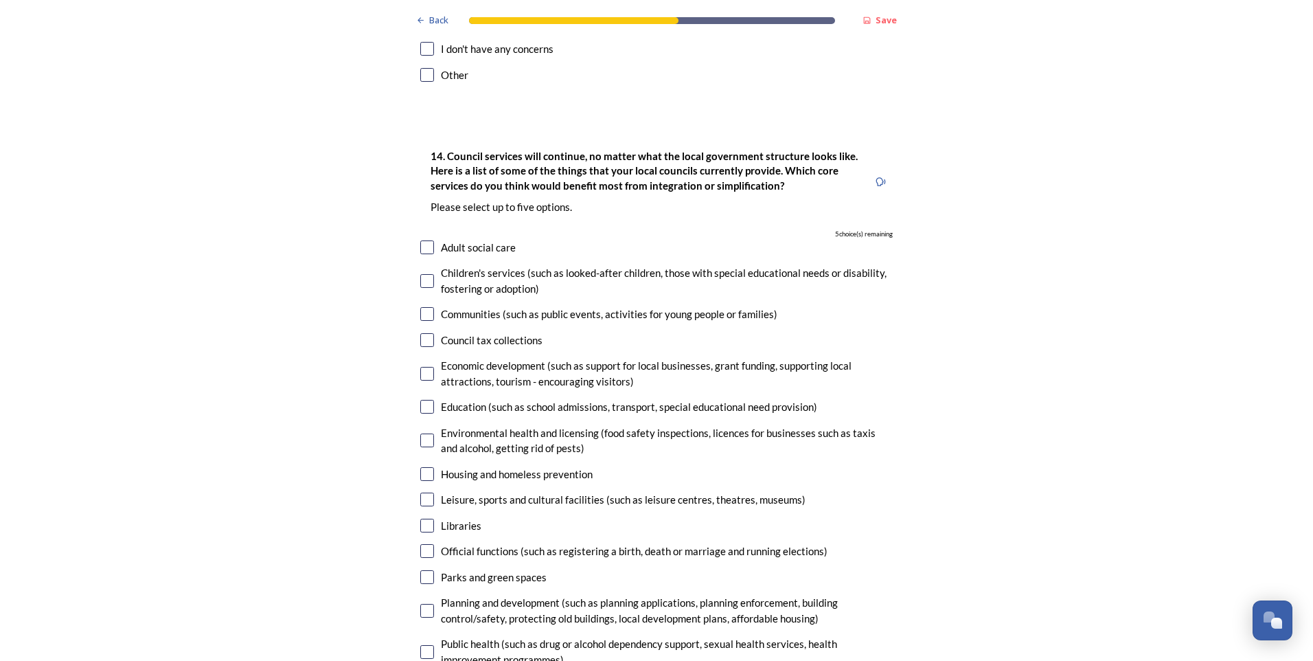
scroll to position [3022, 0]
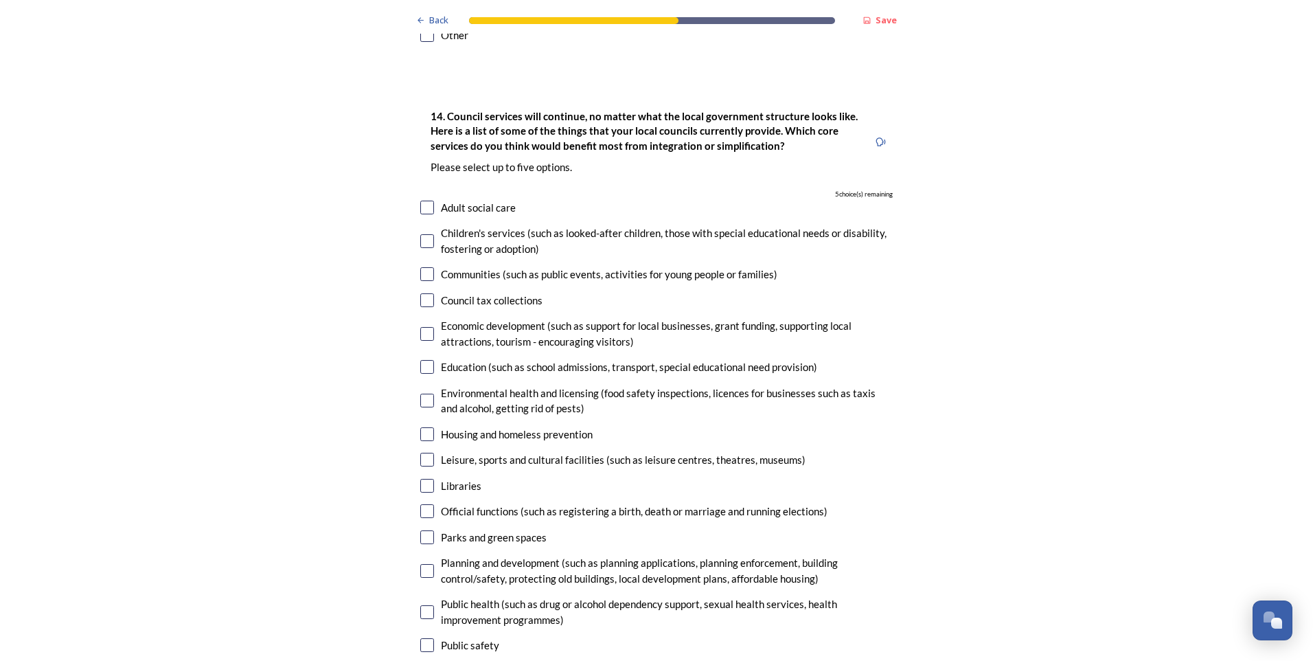
click at [420, 293] on input "checkbox" at bounding box center [427, 300] width 14 height 14
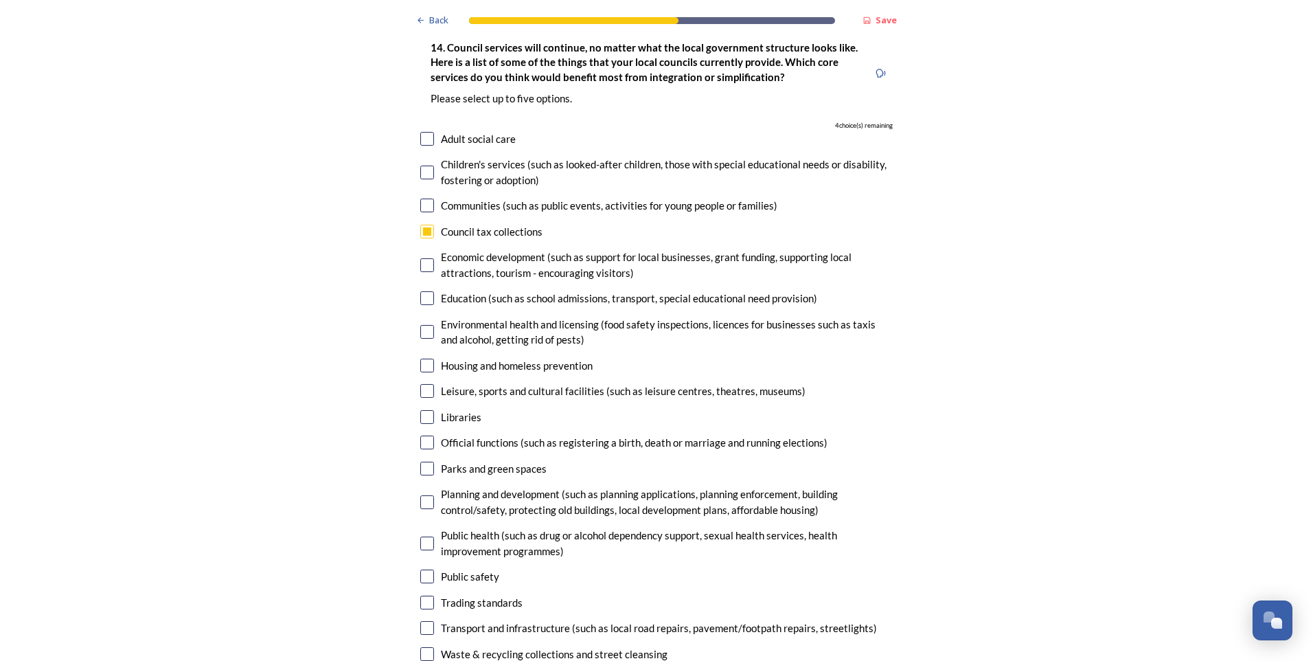
click at [427, 225] on input "checkbox" at bounding box center [427, 232] width 14 height 14
checkbox input "false"
click at [422, 258] on input "checkbox" at bounding box center [427, 265] width 14 height 14
checkbox input "true"
click at [422, 291] on input "checkbox" at bounding box center [427, 298] width 14 height 14
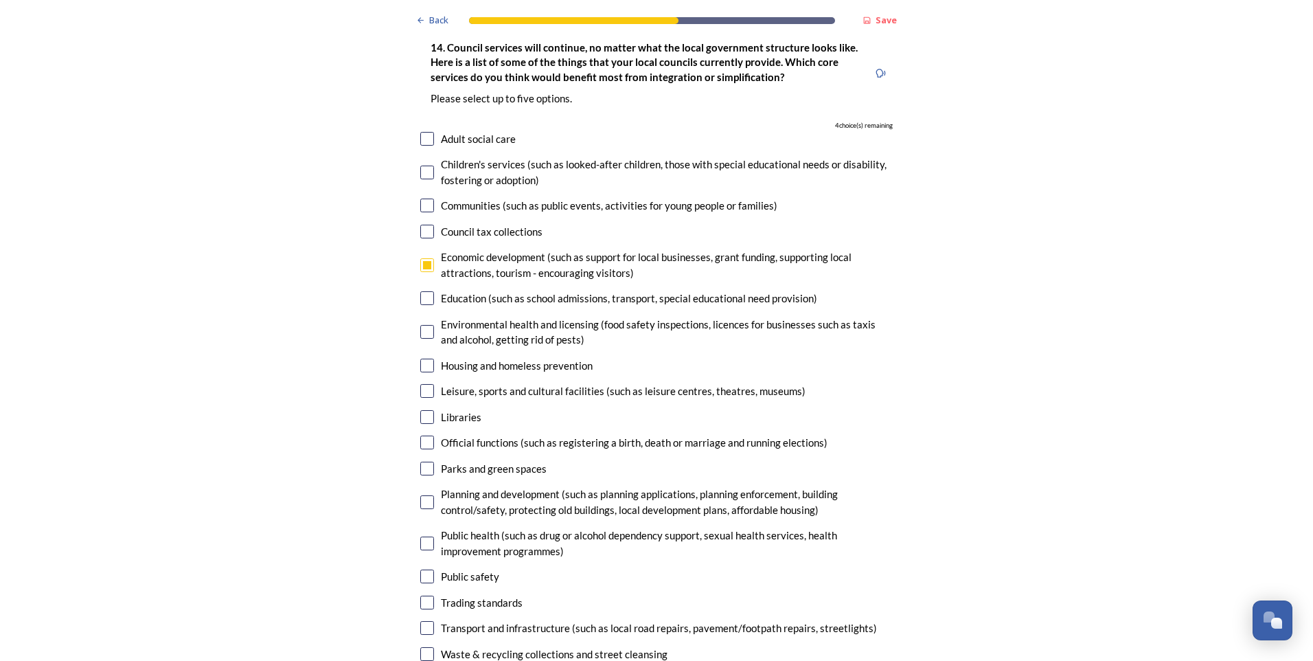
checkbox input "true"
click at [423, 325] on input "checkbox" at bounding box center [427, 332] width 14 height 14
checkbox input "true"
click at [421, 384] on input "checkbox" at bounding box center [427, 391] width 14 height 14
checkbox input "true"
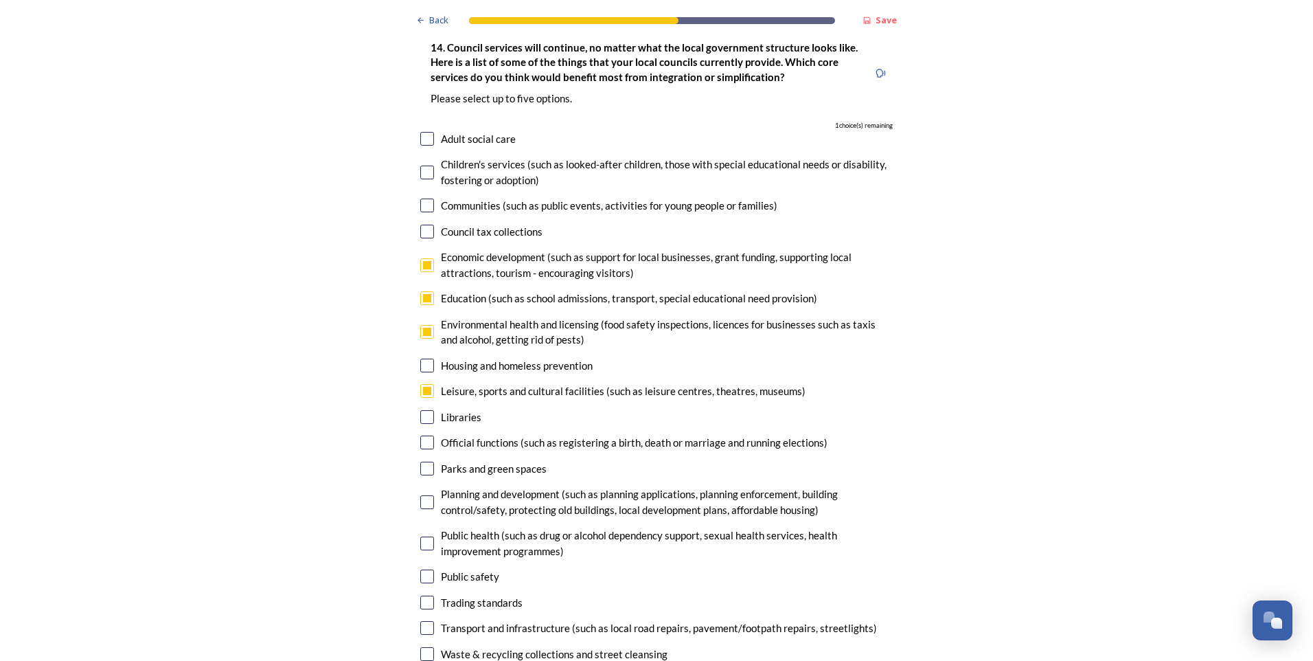
click at [420, 410] on input "checkbox" at bounding box center [427, 417] width 14 height 14
checkbox input "true"
click at [421, 461] on div "Parks and green spaces" at bounding box center [656, 469] width 473 height 16
click at [421, 462] on input "checkbox" at bounding box center [427, 469] width 14 height 14
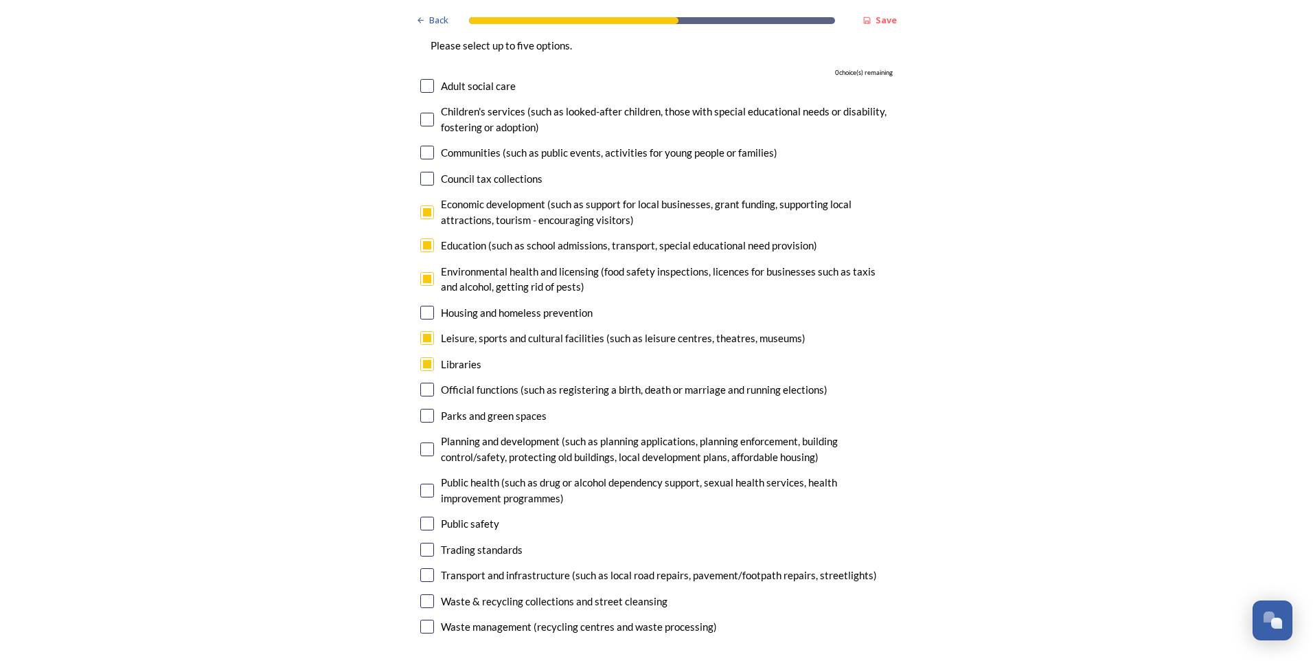
scroll to position [3160, 0]
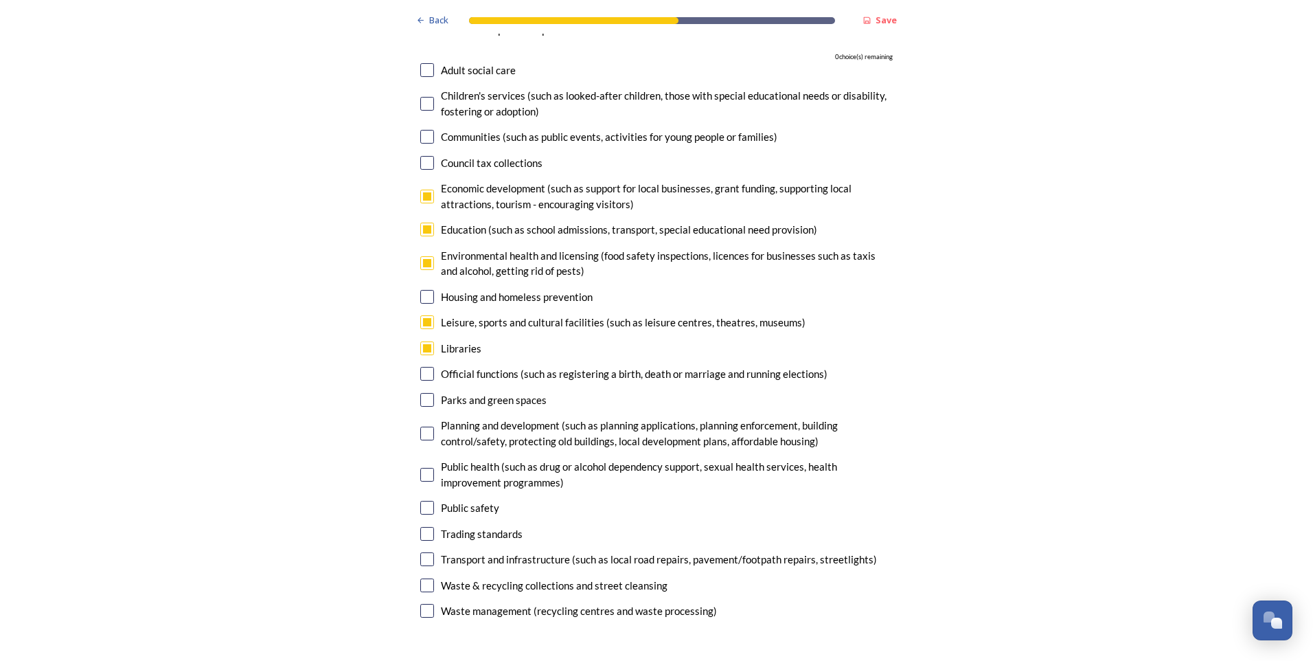
click at [428, 393] on input "checkbox" at bounding box center [427, 400] width 14 height 14
checkbox input "false"
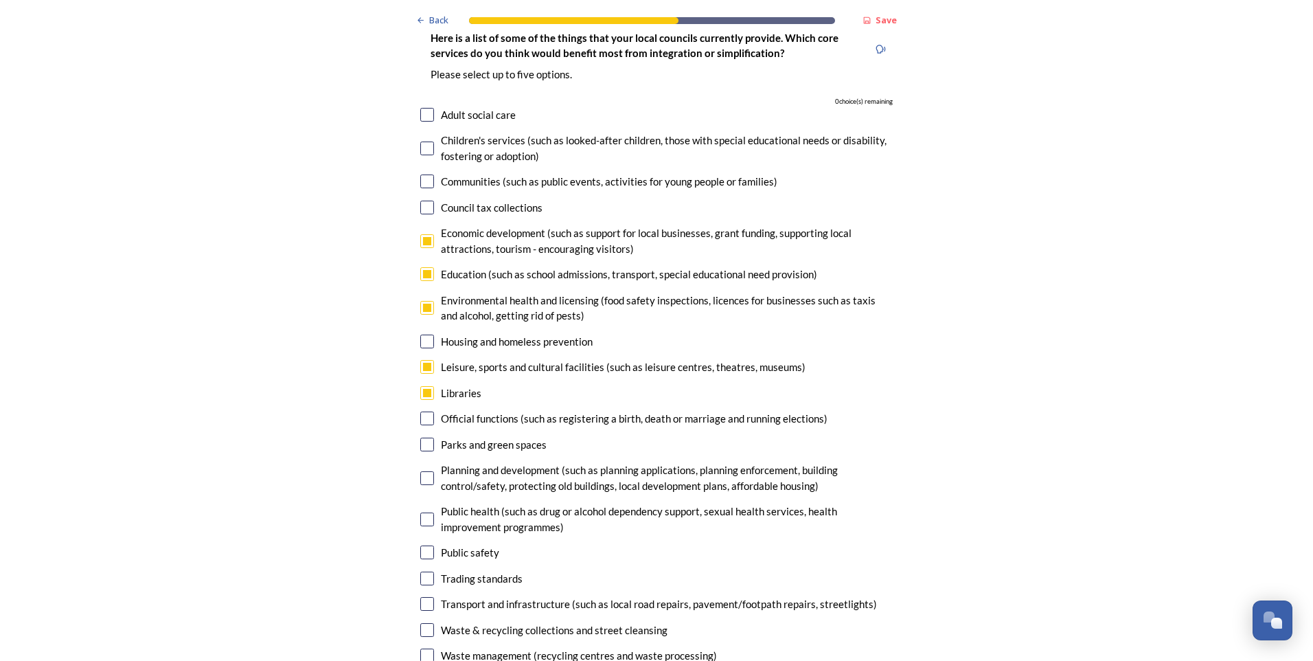
scroll to position [3091, 0]
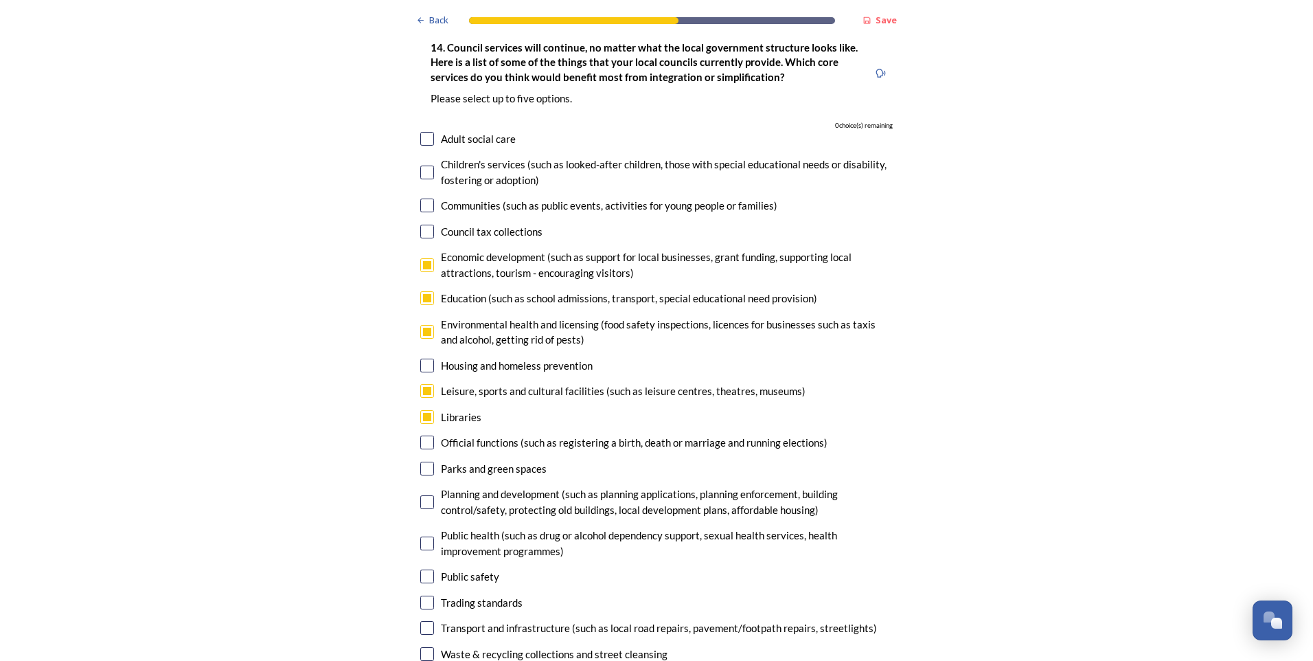
click at [428, 410] on input "checkbox" at bounding box center [427, 417] width 14 height 14
checkbox input "false"
click at [426, 495] on input "checkbox" at bounding box center [427, 502] width 14 height 14
checkbox input "true"
click at [421, 325] on input "checkbox" at bounding box center [427, 332] width 14 height 14
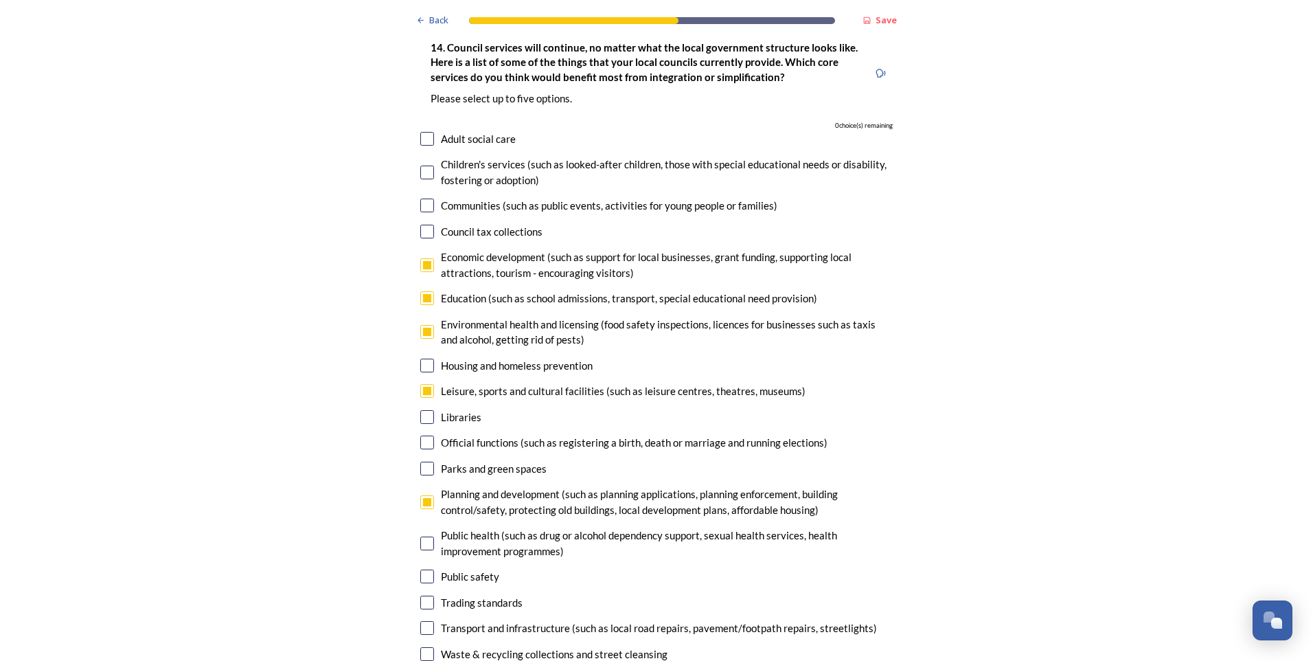
checkbox input "false"
click at [424, 536] on input "checkbox" at bounding box center [427, 628] width 14 height 14
checkbox input "true"
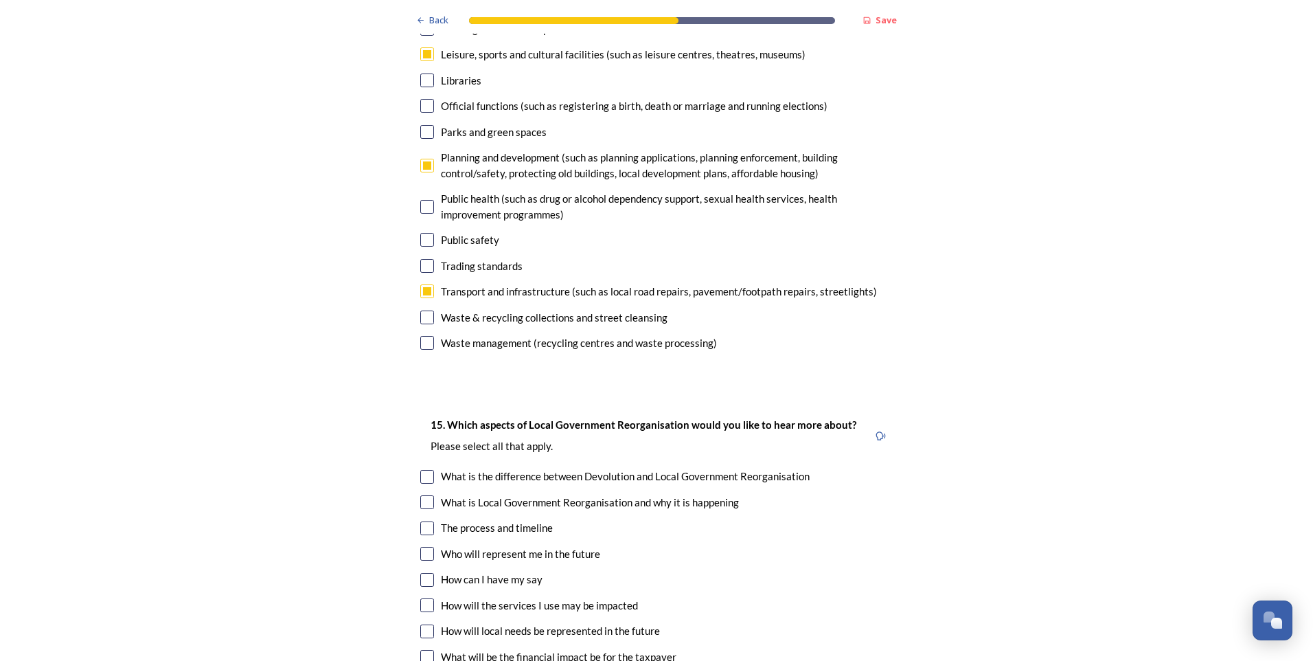
scroll to position [3503, 0]
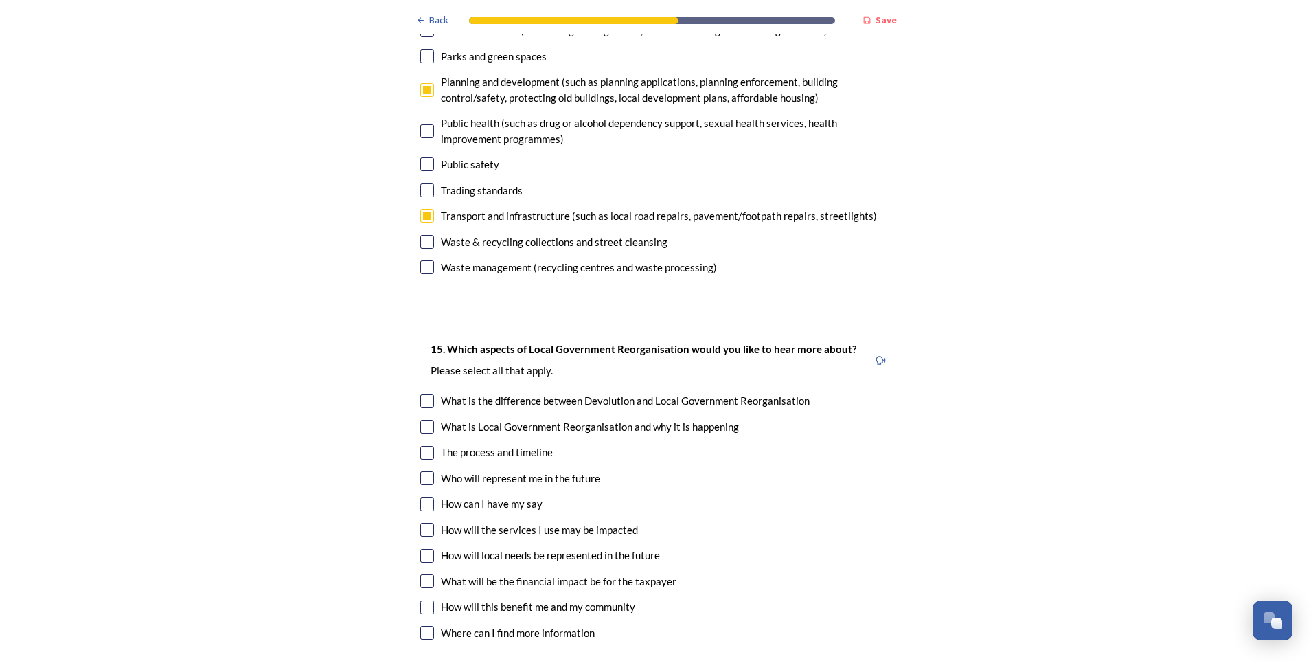
click at [423, 446] on input "checkbox" at bounding box center [427, 453] width 14 height 14
checkbox input "true"
click at [425, 471] on input "checkbox" at bounding box center [427, 478] width 14 height 14
checkbox input "true"
click at [425, 497] on input "checkbox" at bounding box center [427, 504] width 14 height 14
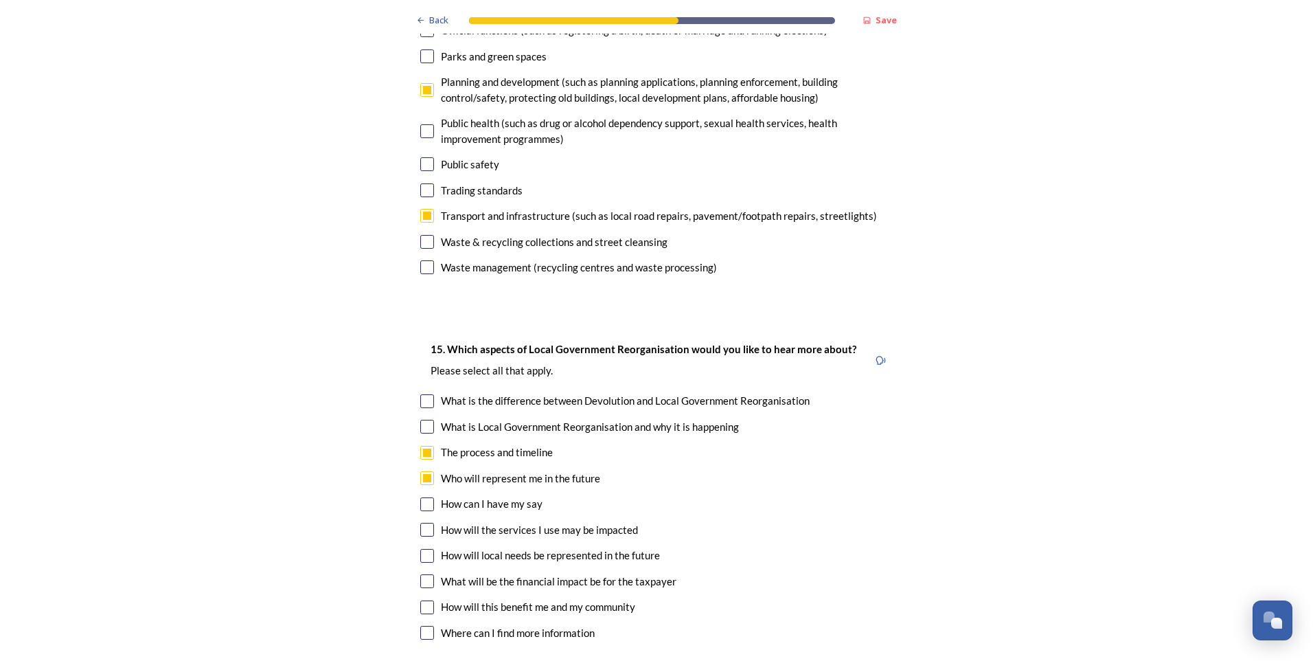
checkbox input "true"
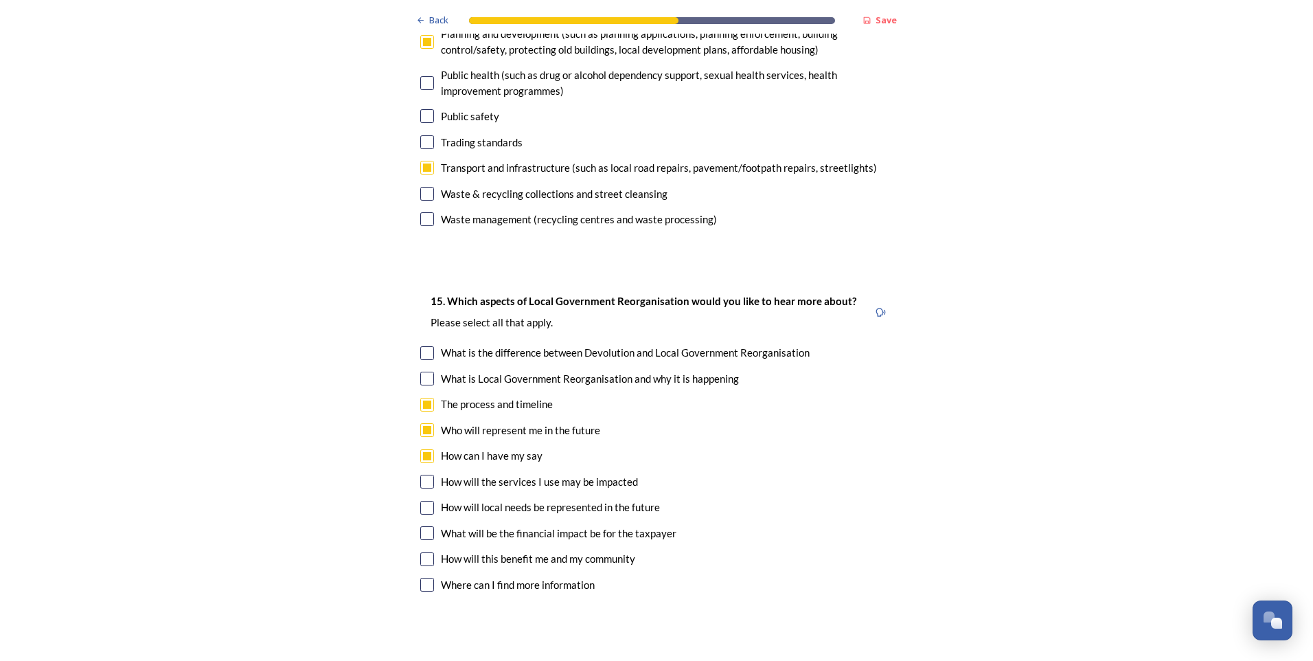
scroll to position [3641, 0]
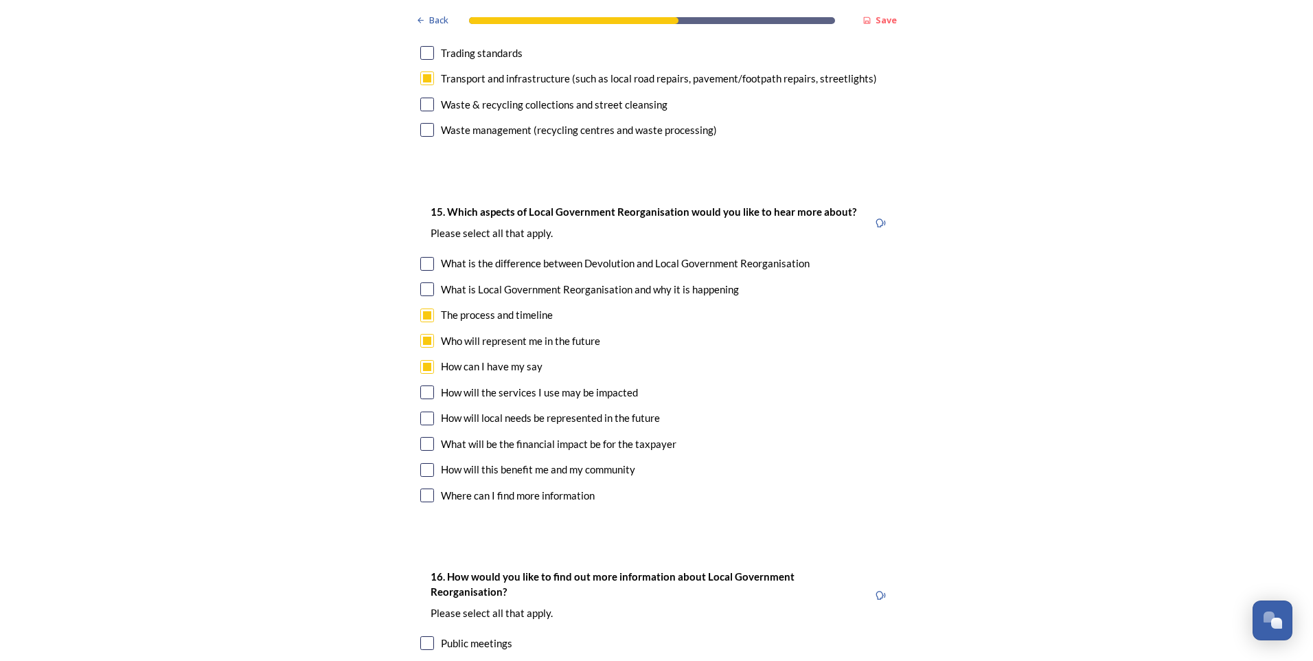
click at [420, 385] on input "checkbox" at bounding box center [427, 392] width 14 height 14
checkbox input "true"
click at [420, 411] on input "checkbox" at bounding box center [427, 418] width 14 height 14
checkbox input "true"
click at [420, 437] on input "checkbox" at bounding box center [427, 444] width 14 height 14
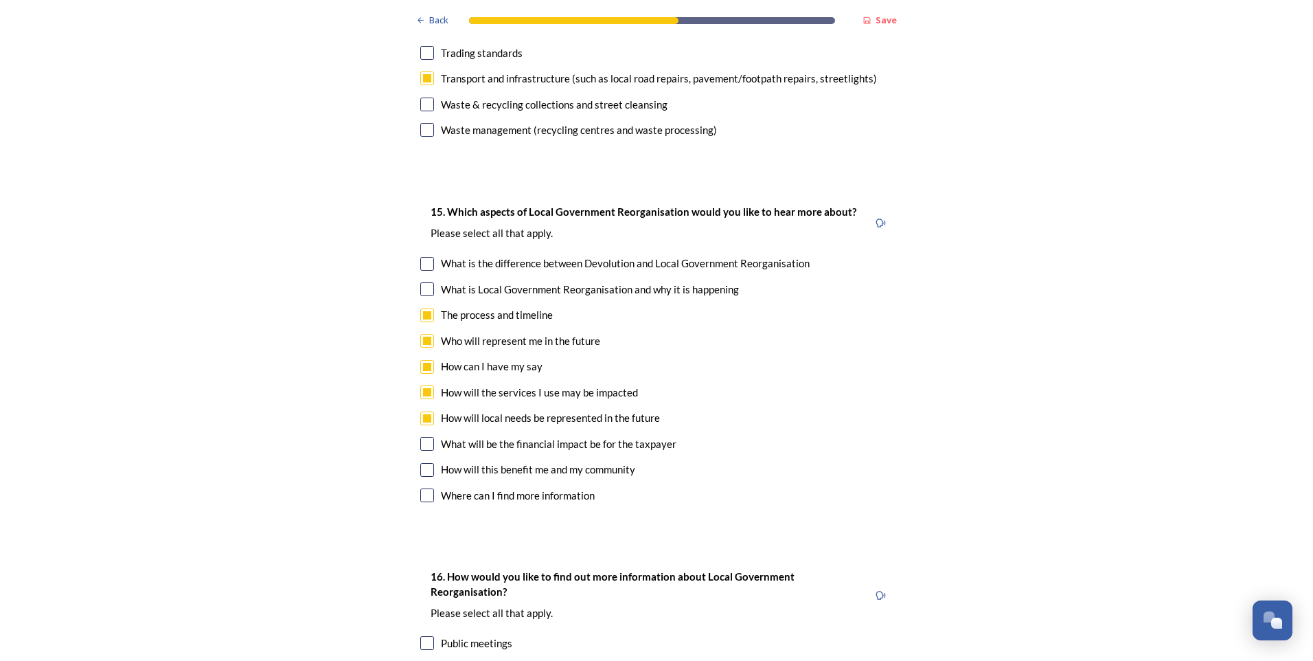
checkbox input "true"
click at [420, 463] on input "checkbox" at bounding box center [427, 470] width 14 height 14
checkbox input "true"
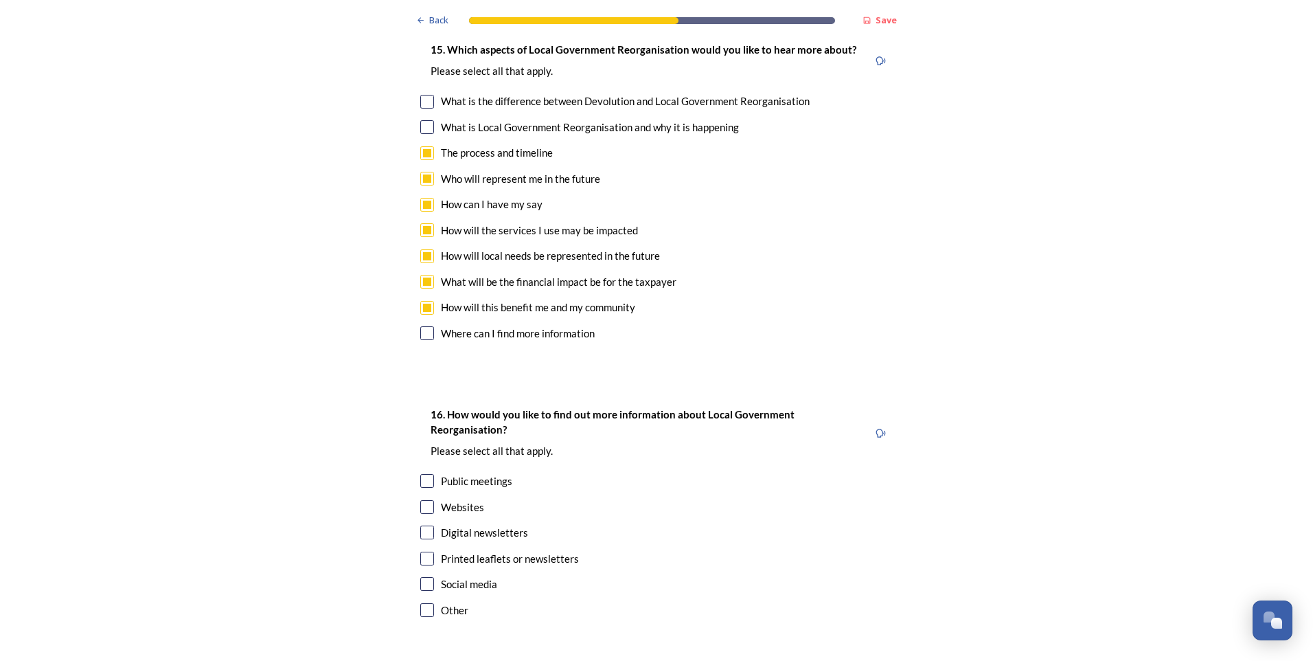
scroll to position [3884, 0]
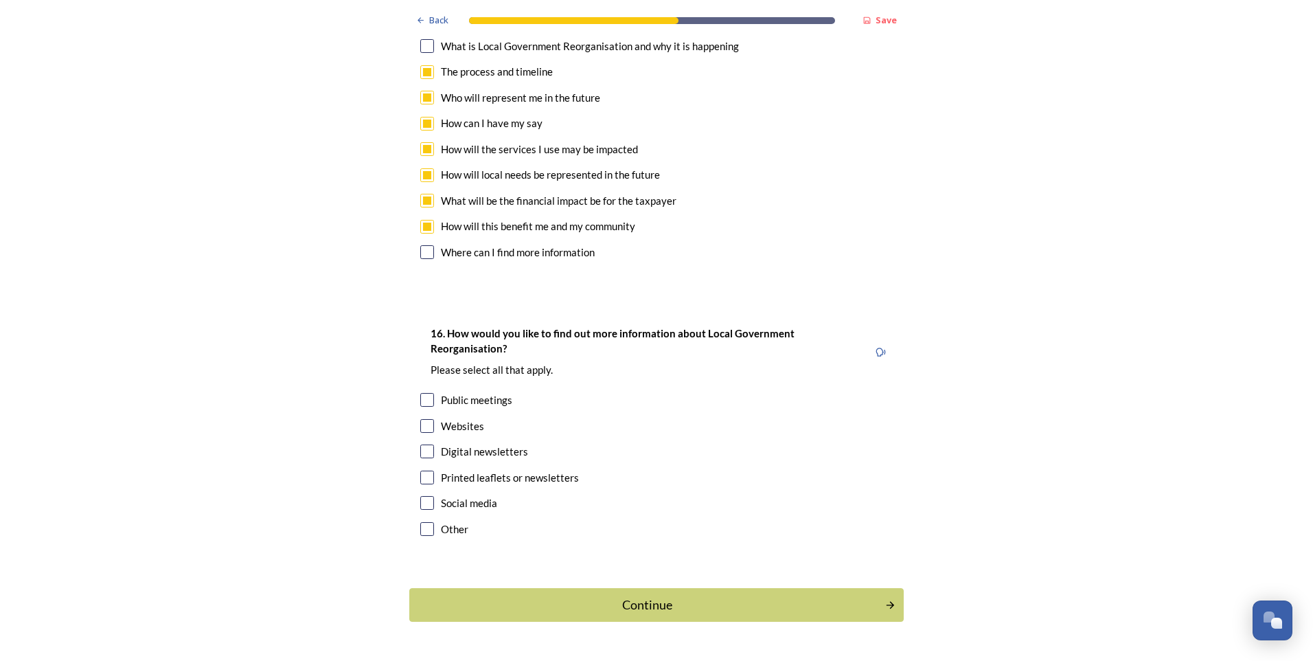
click at [422, 419] on input "checkbox" at bounding box center [427, 426] width 14 height 14
checkbox input "true"
click at [419, 407] on div "16. How would you like to find out more information about Local Government Reor…" at bounding box center [656, 432] width 495 height 242
click at [420, 444] on input "checkbox" at bounding box center [427, 451] width 14 height 14
checkbox input "true"
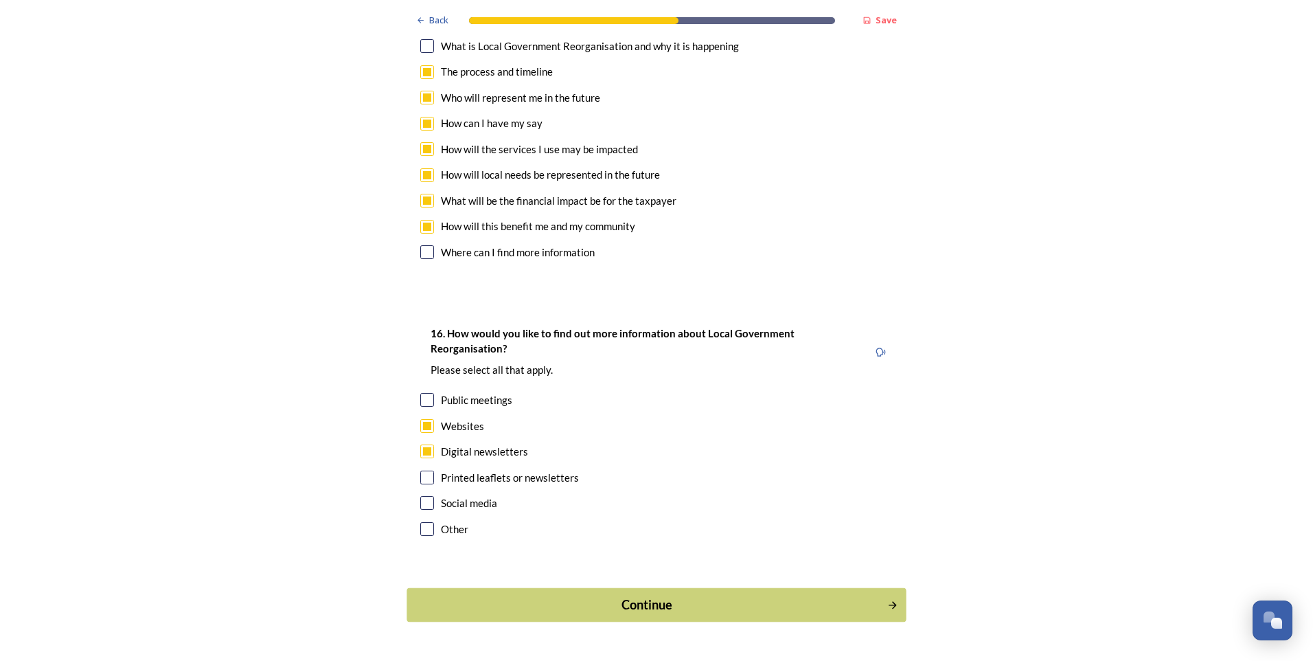
click at [544, 536] on div "Continue" at bounding box center [647, 605] width 465 height 19
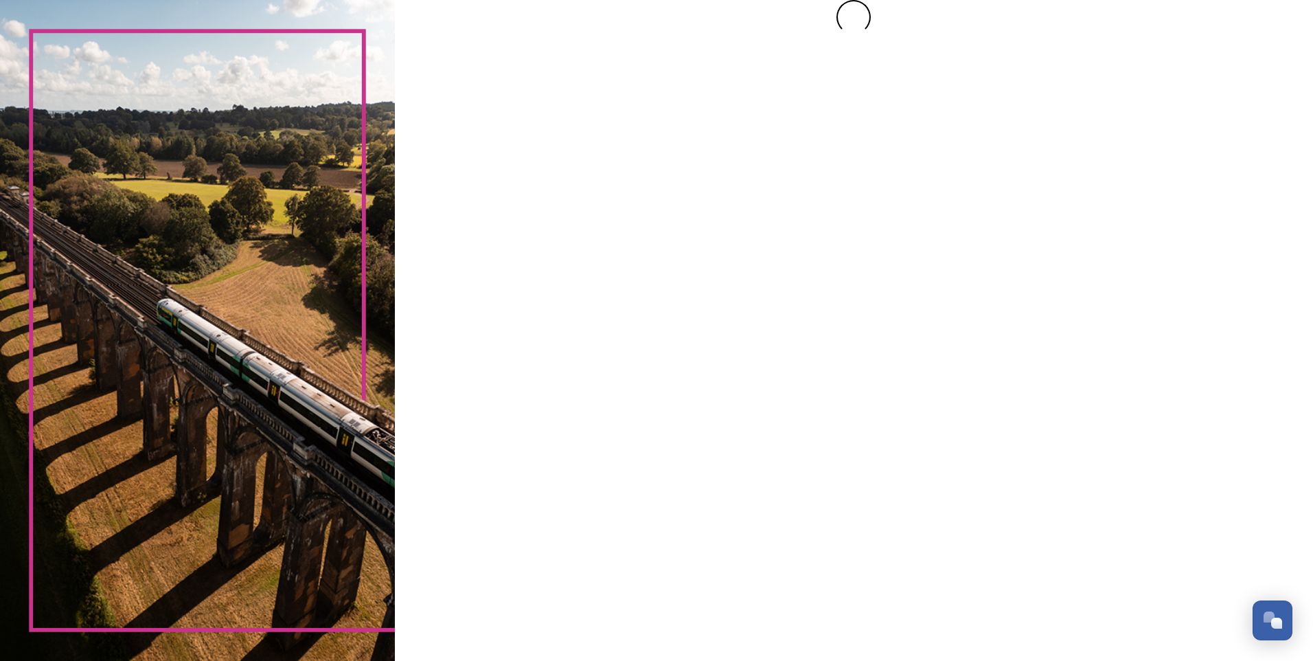
scroll to position [0, 0]
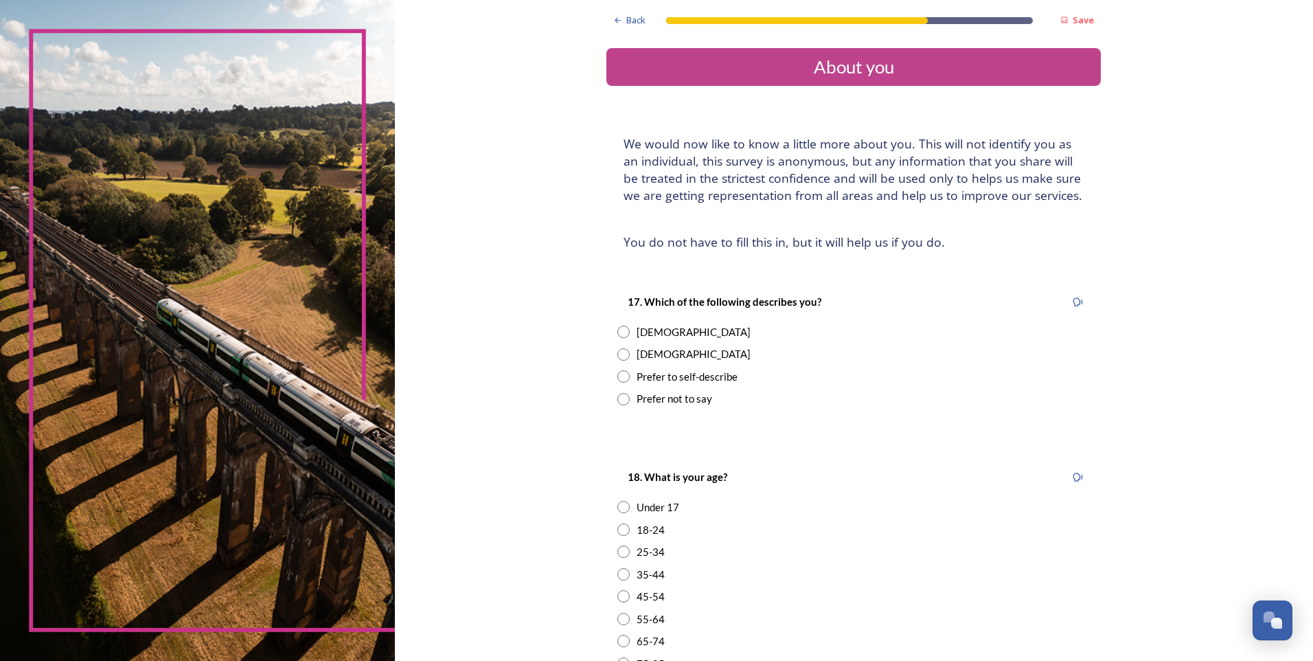
click at [638, 357] on div "Male" at bounding box center [694, 354] width 114 height 16
radio input "true"
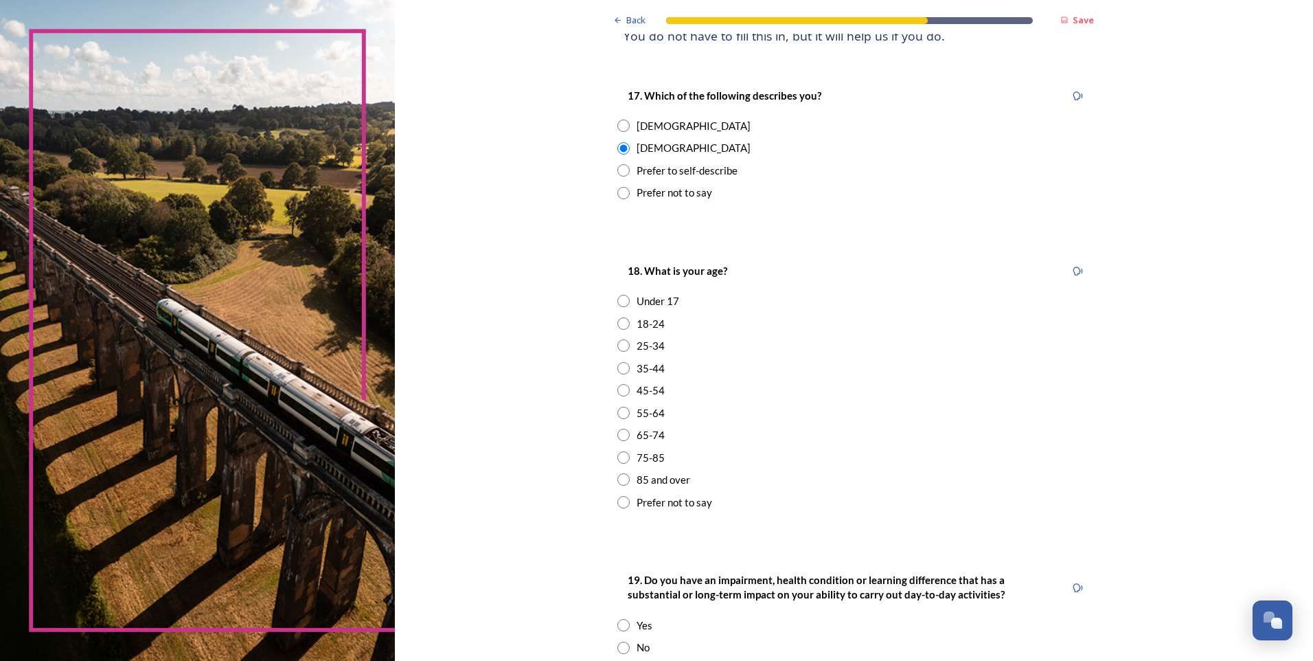
click at [630, 339] on div "25-34" at bounding box center [854, 346] width 473 height 16
radio input "true"
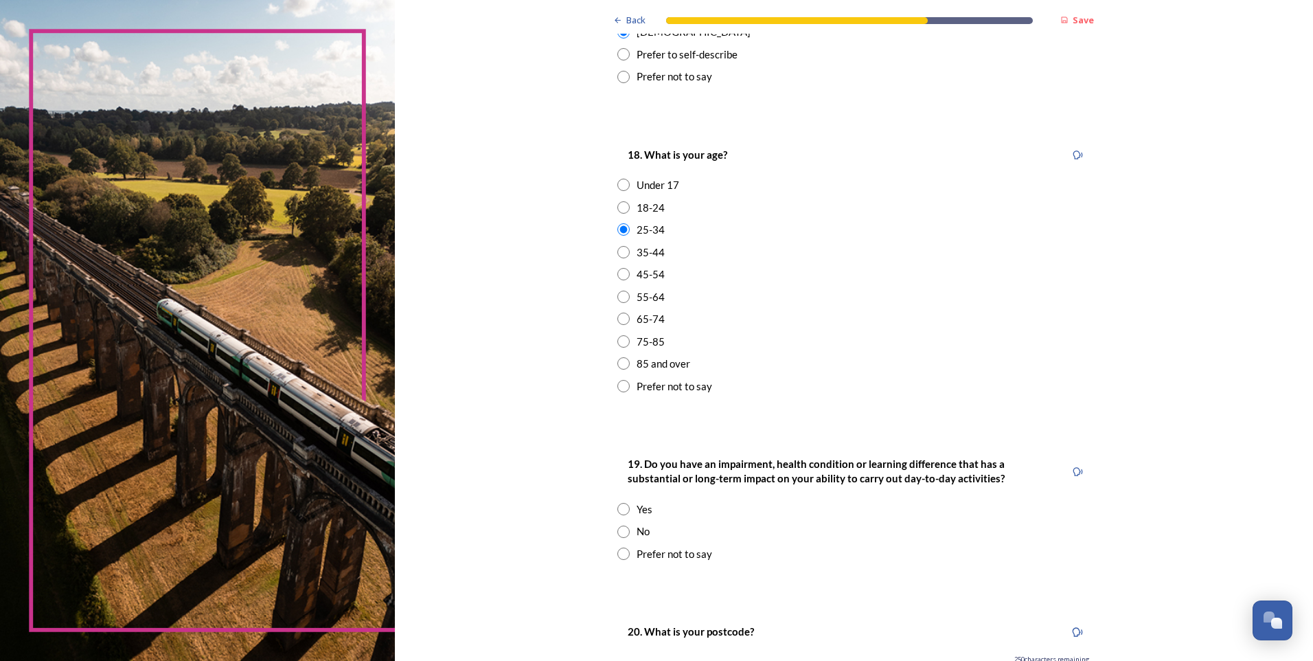
scroll to position [528, 0]
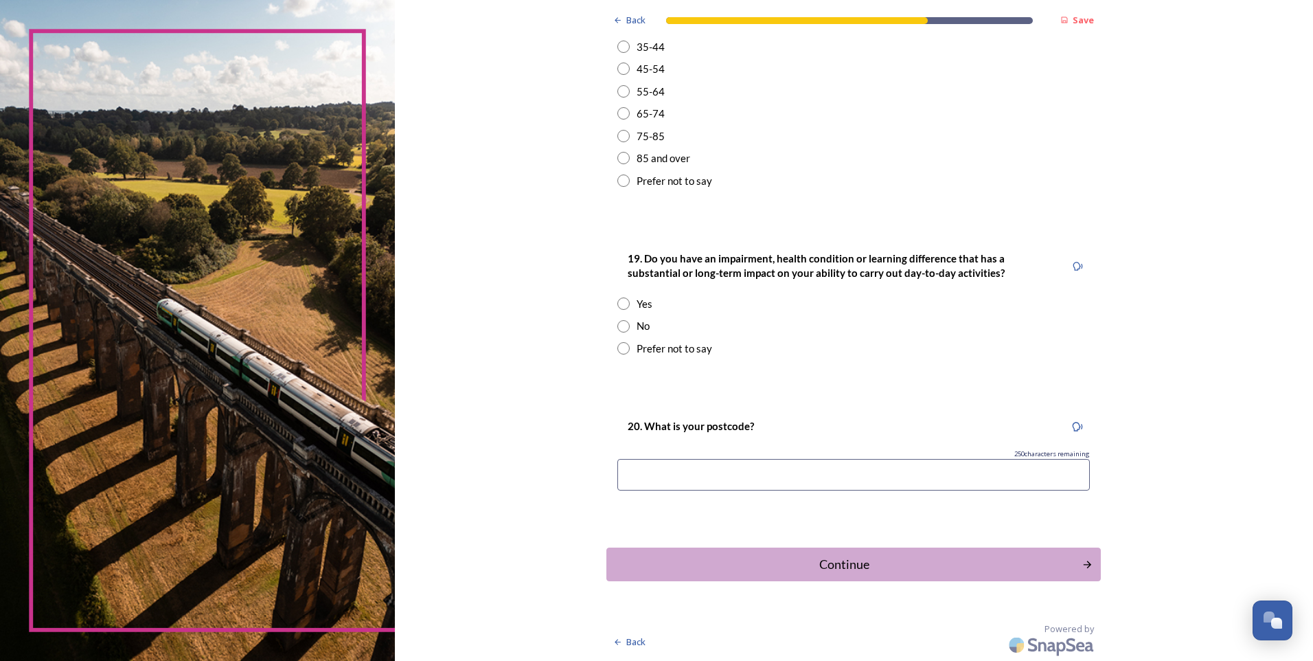
click at [626, 328] on div "No" at bounding box center [854, 326] width 473 height 16
radio input "true"
click at [666, 491] on div "20. What is your postcode? 250 characters remaining" at bounding box center [854, 458] width 495 height 109
click at [687, 493] on div "20. What is your postcode? 250 characters remaining" at bounding box center [854, 458] width 495 height 109
click at [688, 483] on input at bounding box center [854, 475] width 473 height 32
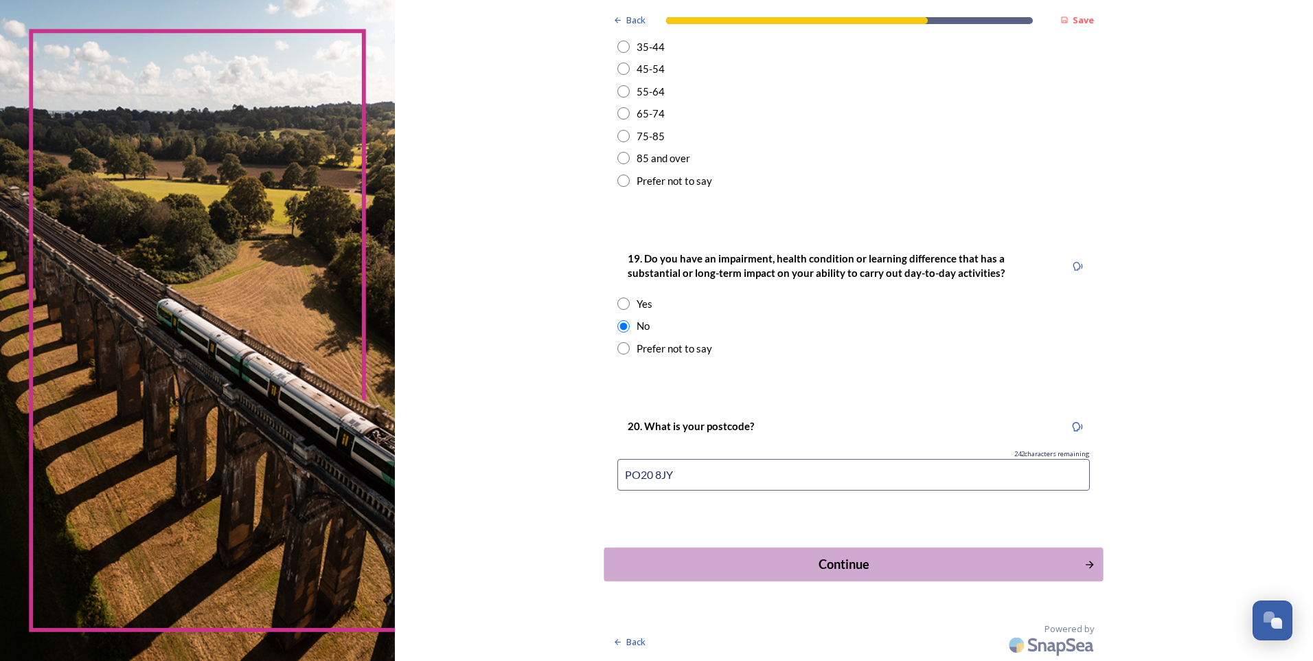
type input "PO20 8JY"
click at [747, 536] on div "Continue" at bounding box center [844, 564] width 465 height 19
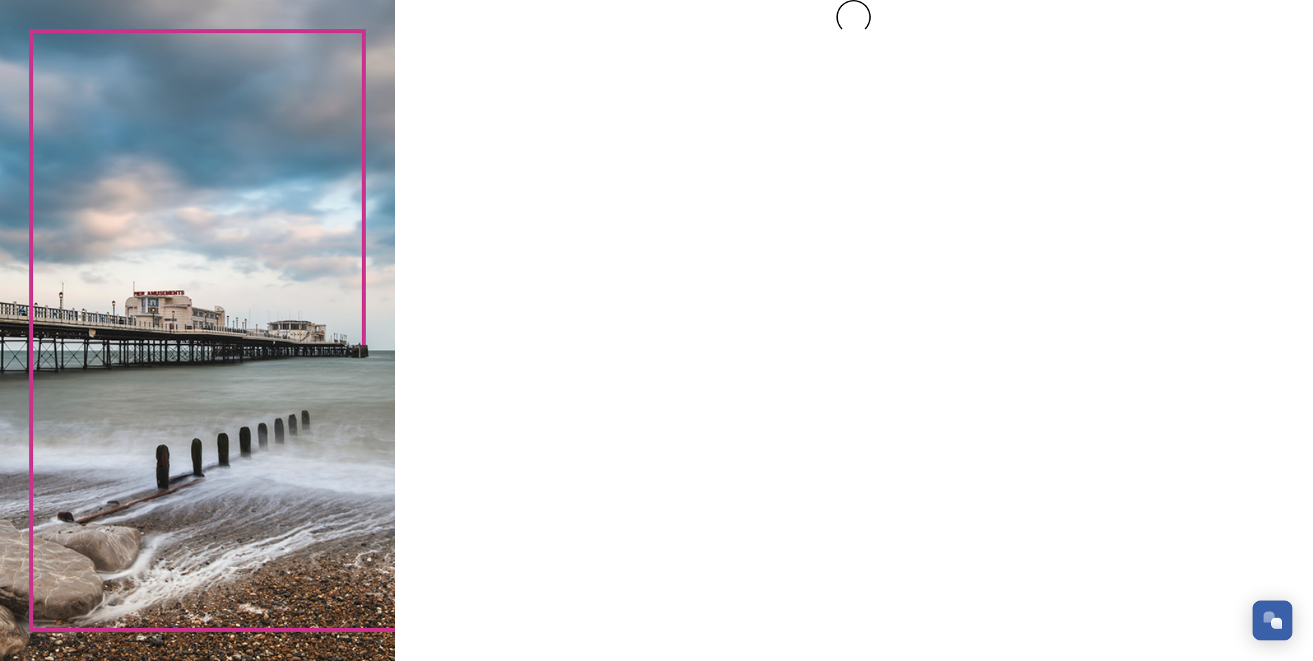
scroll to position [0, 0]
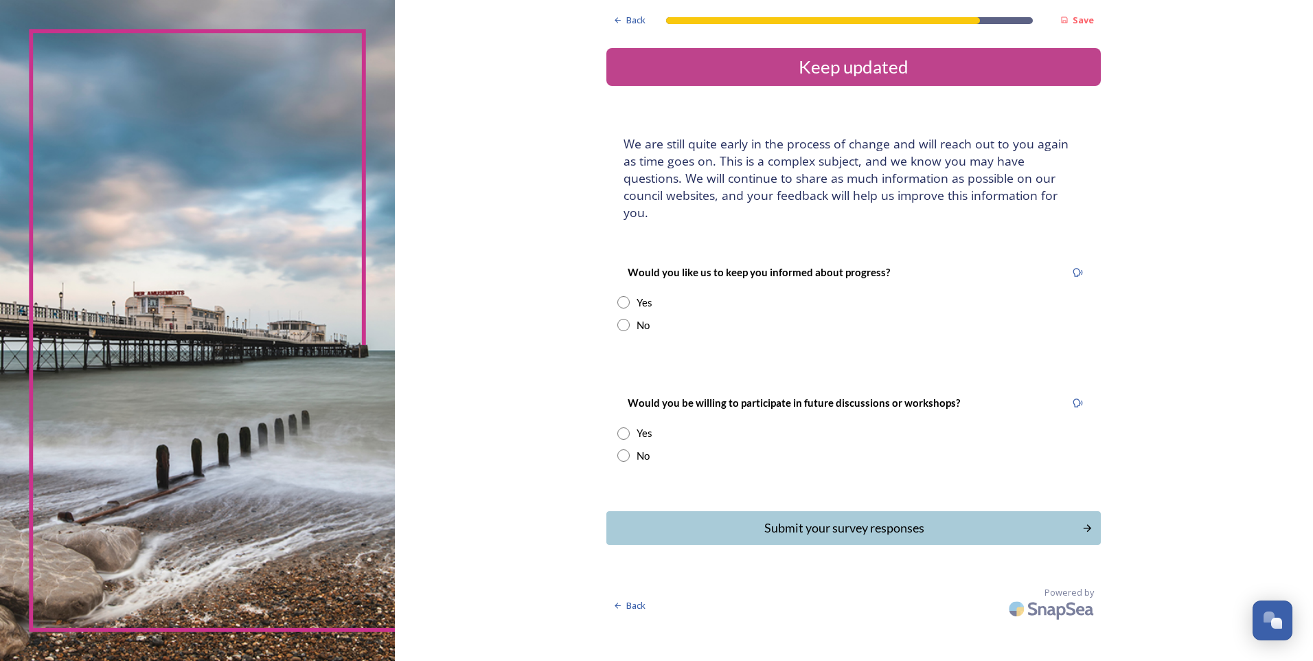
click at [624, 319] on input "radio" at bounding box center [624, 325] width 12 height 12
radio input "true"
click at [620, 427] on input "radio" at bounding box center [624, 433] width 12 height 12
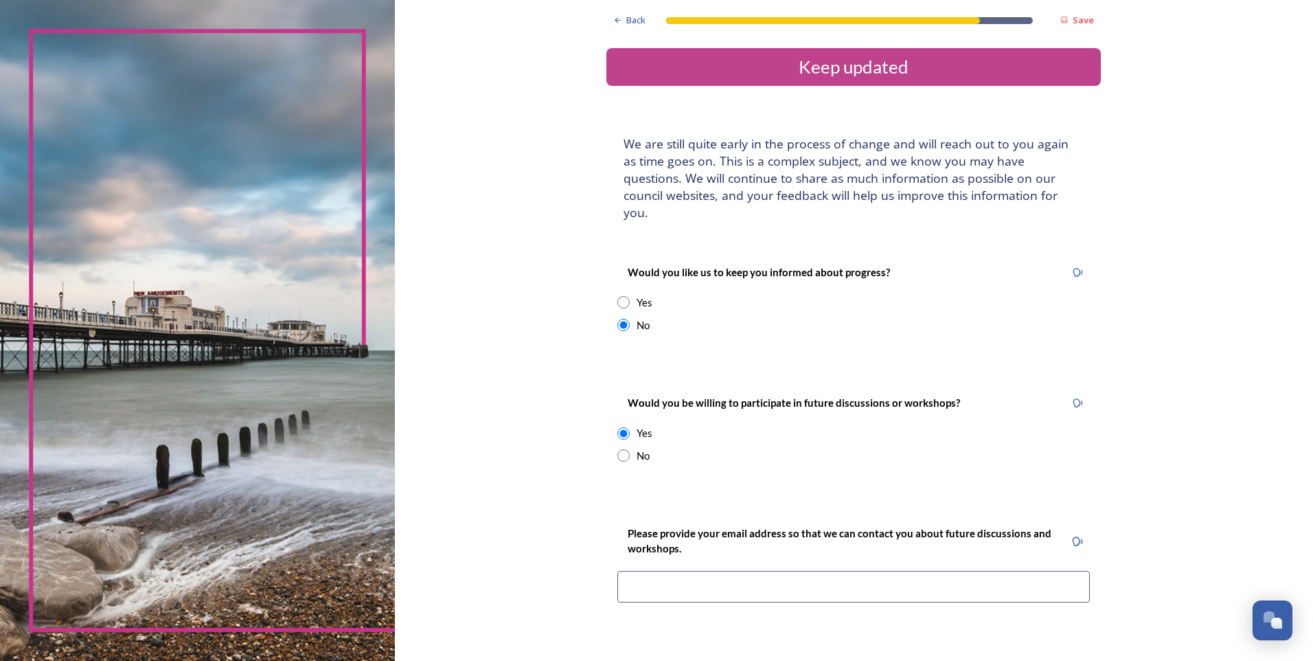
click at [620, 448] on div "No" at bounding box center [854, 456] width 473 height 16
radio input "false"
radio input "true"
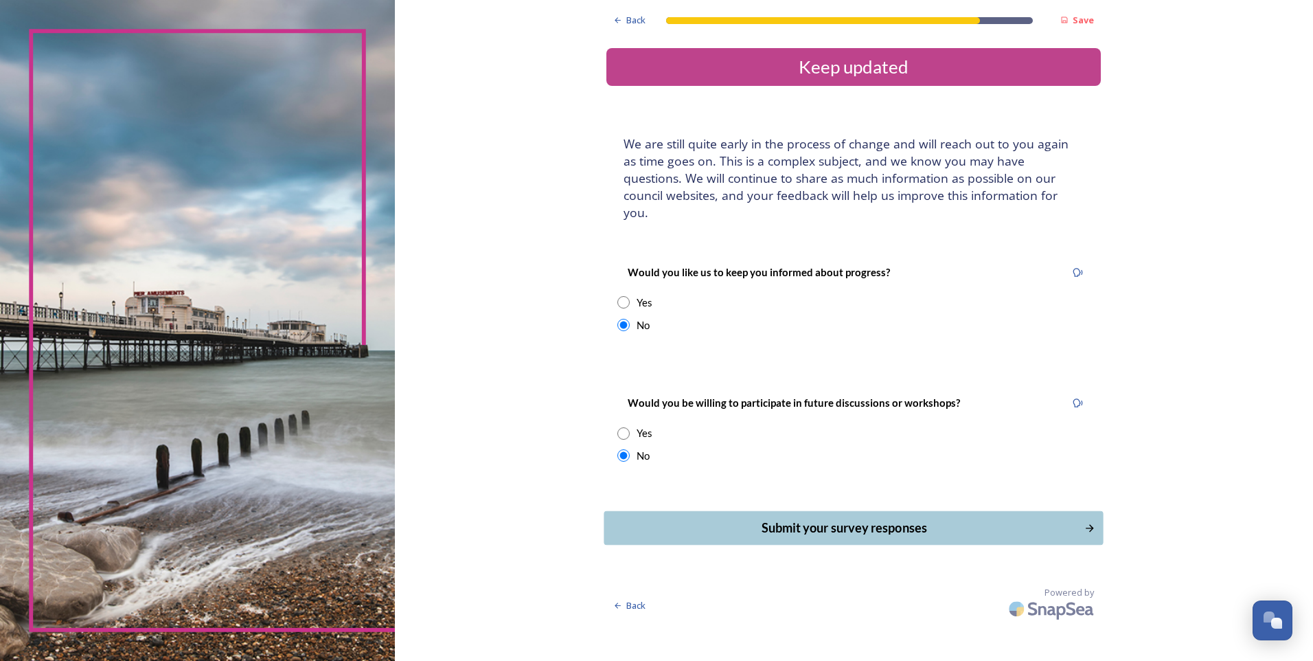
click at [725, 511] on button "Submit your survey responses" at bounding box center [853, 528] width 499 height 34
